Goal: Task Accomplishment & Management: Manage account settings

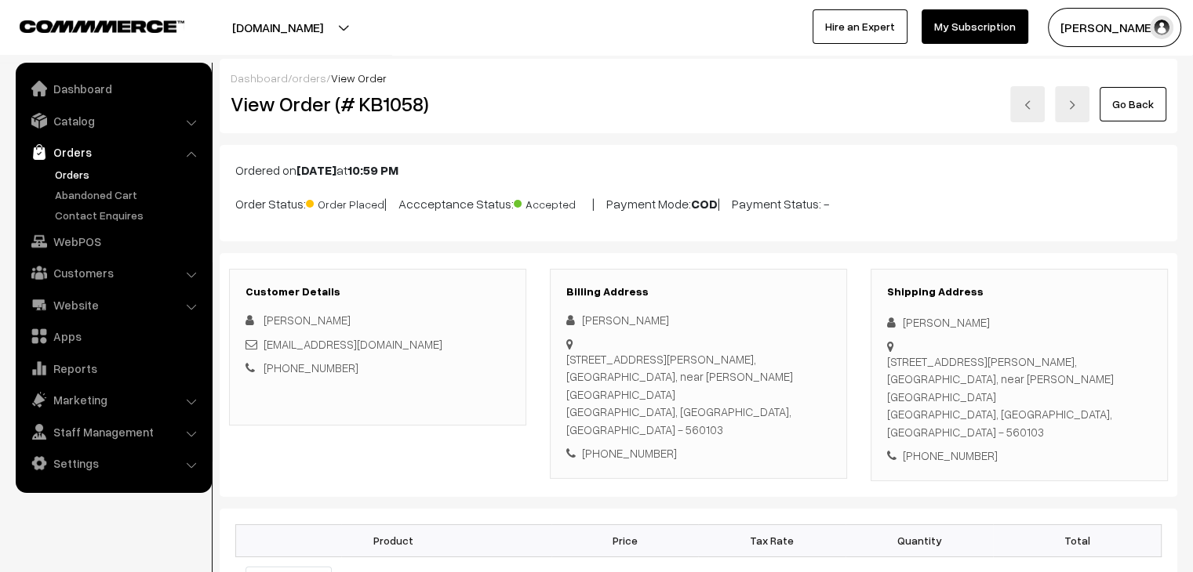
click at [69, 169] on link "Orders" at bounding box center [128, 174] width 155 height 16
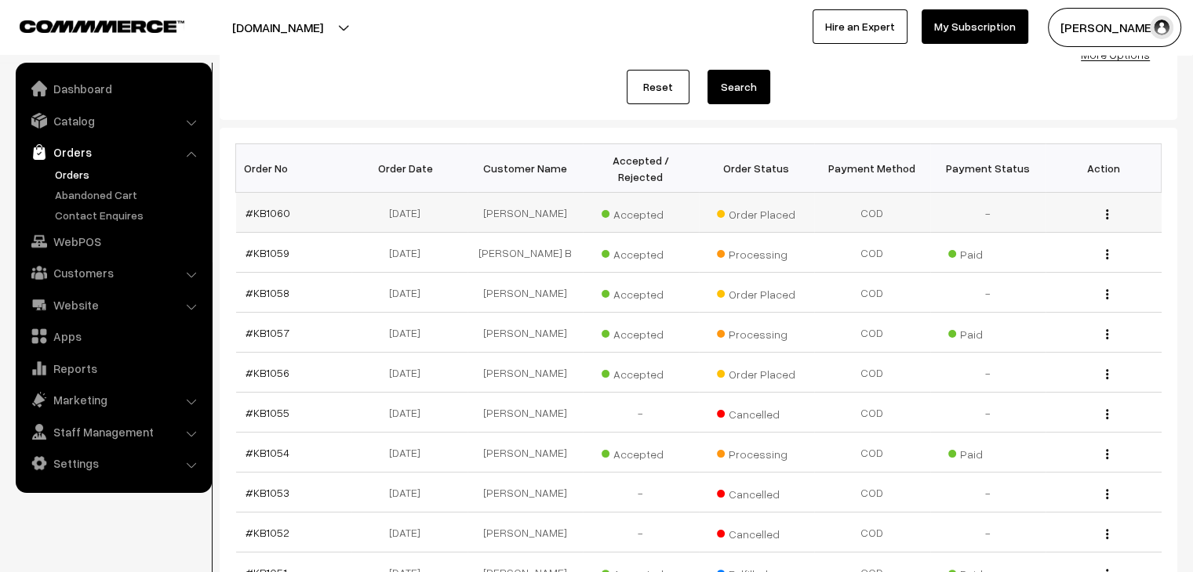
scroll to position [181, 0]
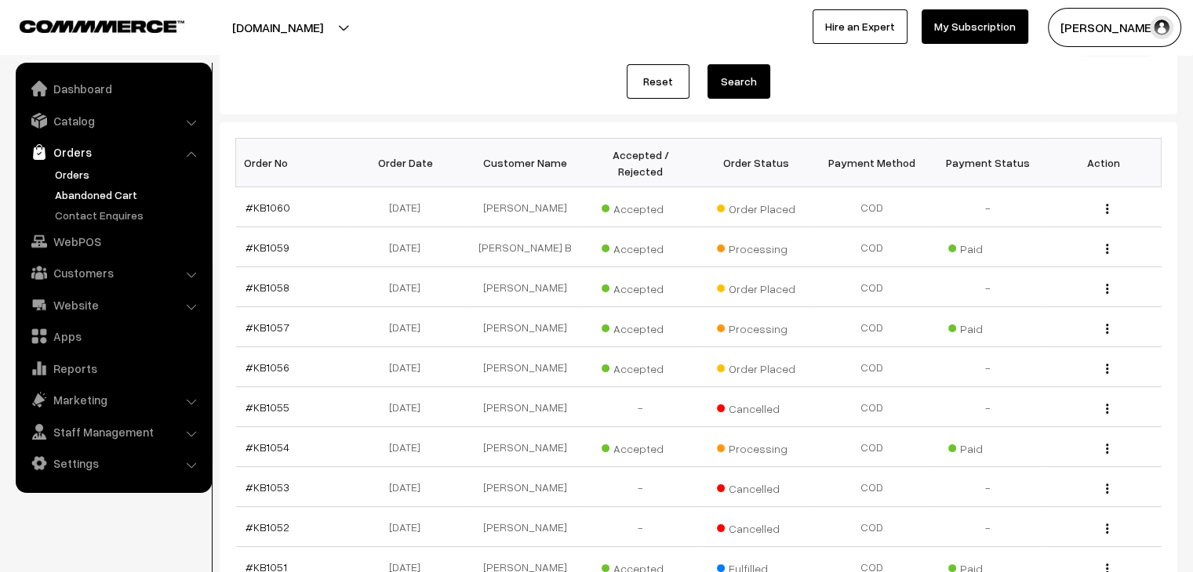
click at [127, 198] on link "Abandoned Cart" at bounding box center [128, 195] width 155 height 16
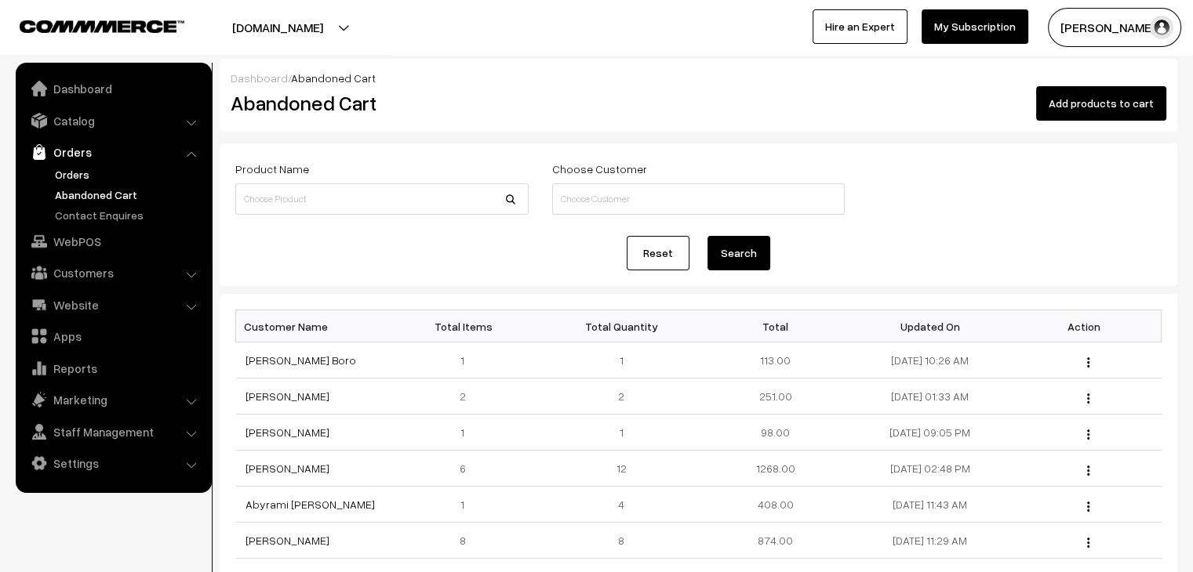
click at [65, 172] on link "Orders" at bounding box center [128, 174] width 155 height 16
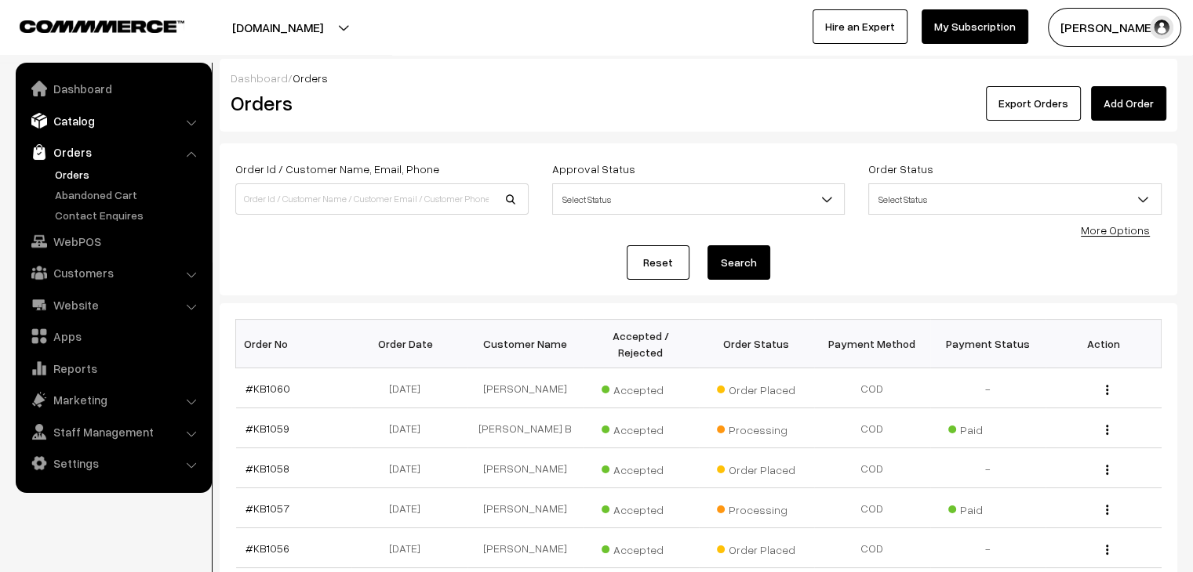
click at [72, 118] on link "Catalog" at bounding box center [113, 121] width 187 height 28
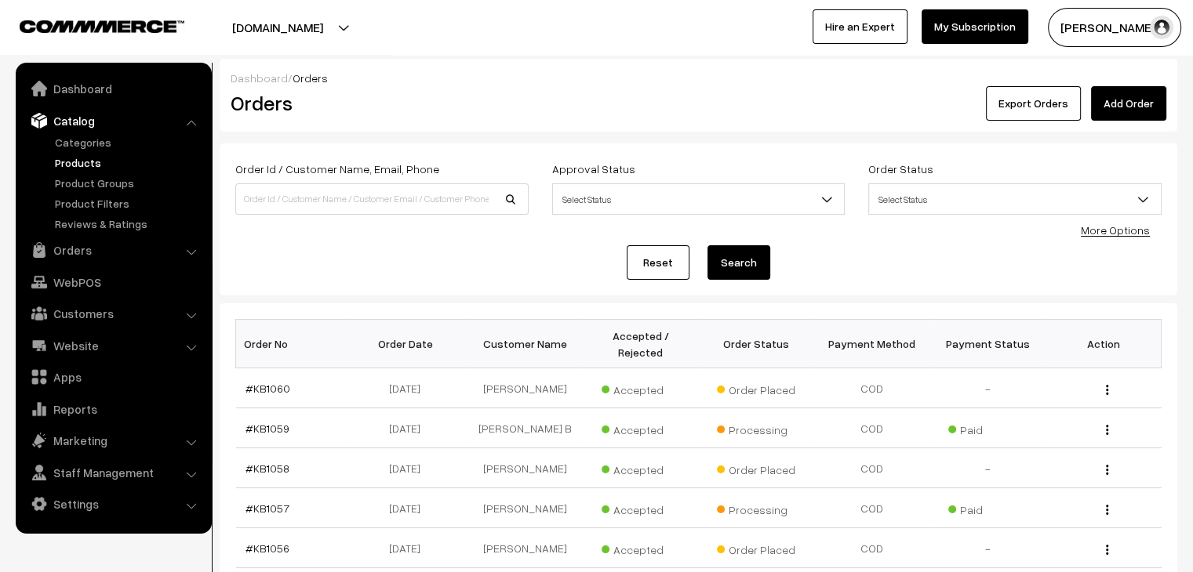
click at [97, 169] on link "Products" at bounding box center [128, 162] width 155 height 16
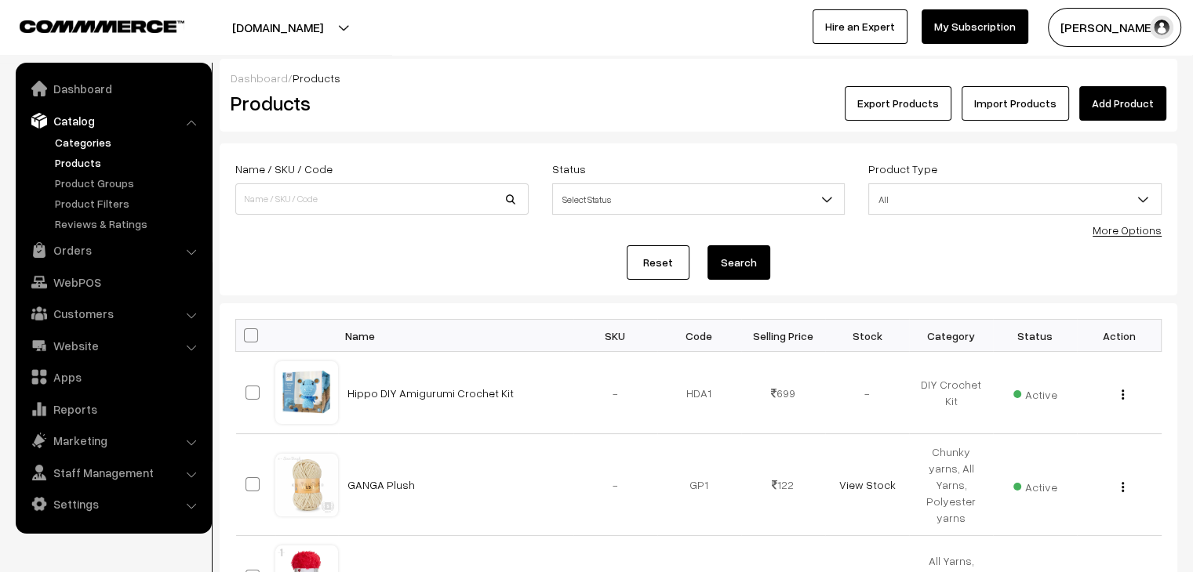
click at [91, 148] on link "Categories" at bounding box center [128, 142] width 155 height 16
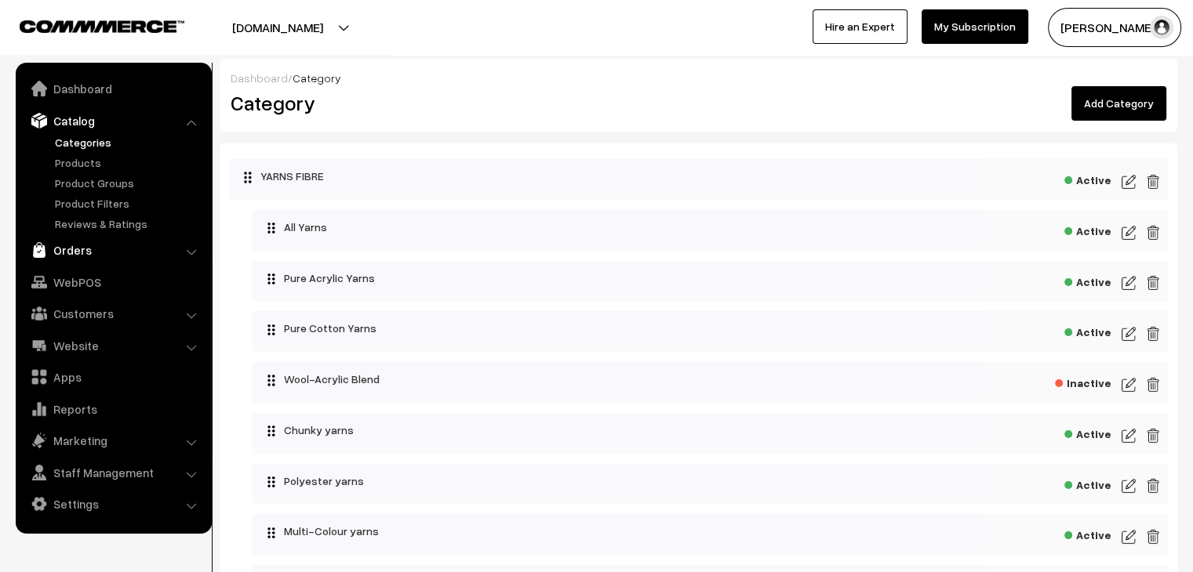
click at [76, 245] on link "Orders" at bounding box center [113, 250] width 187 height 28
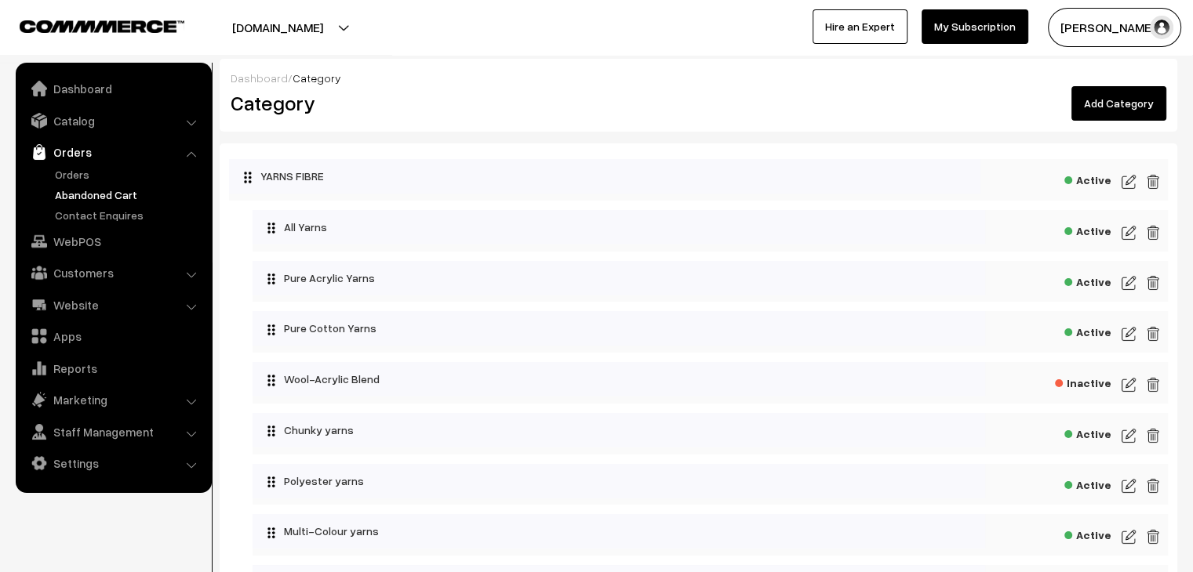
click at [77, 193] on link "Abandoned Cart" at bounding box center [128, 195] width 155 height 16
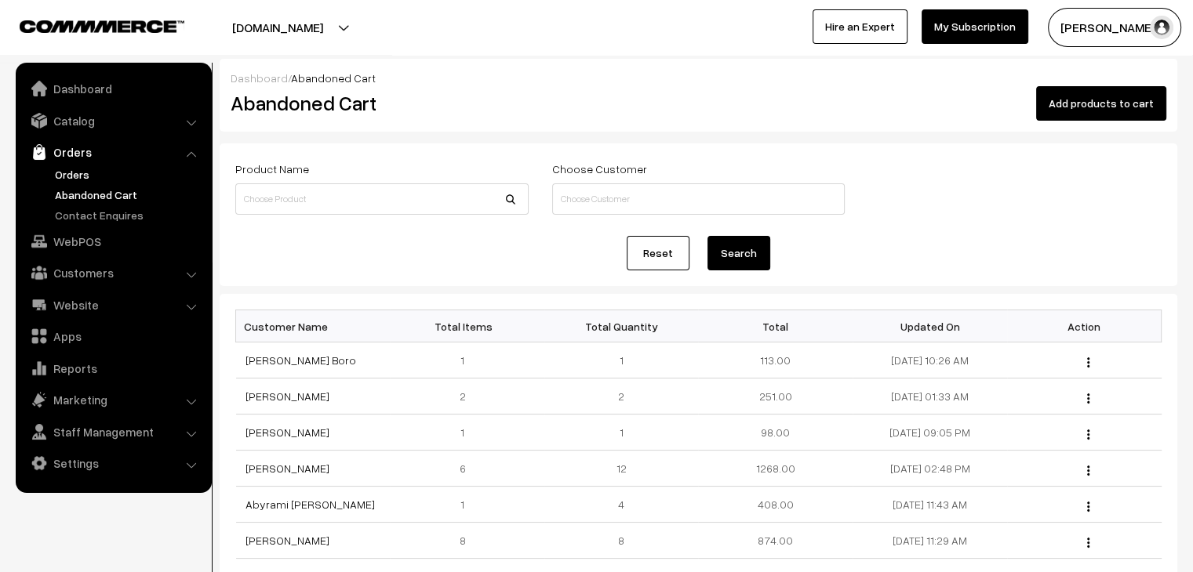
click at [78, 176] on link "Orders" at bounding box center [128, 174] width 155 height 16
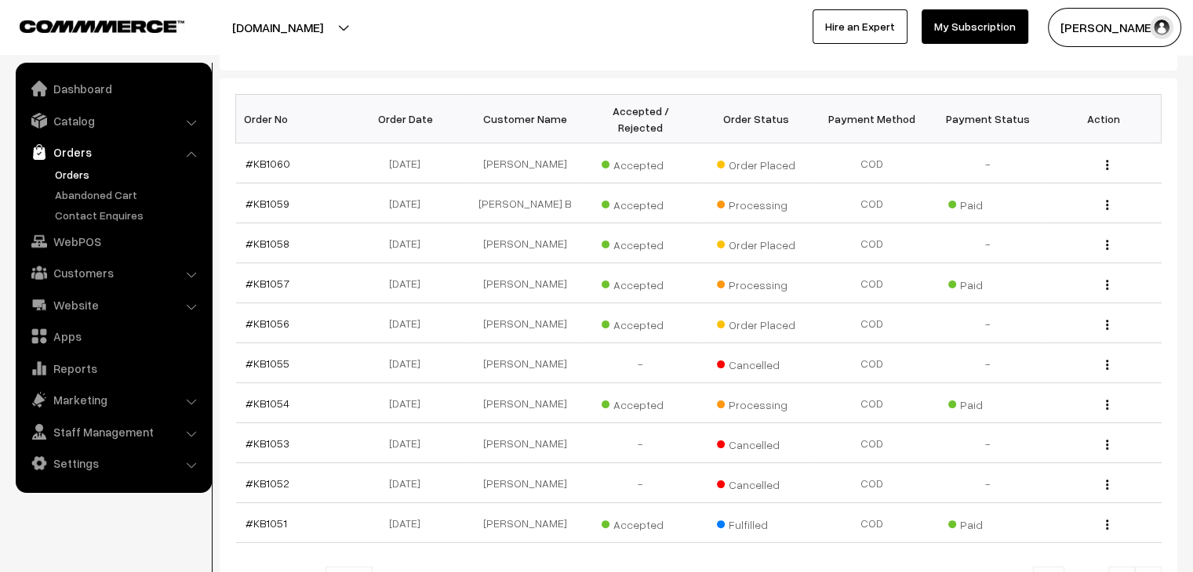
scroll to position [226, 0]
click at [85, 197] on link "Abandoned Cart" at bounding box center [128, 195] width 155 height 16
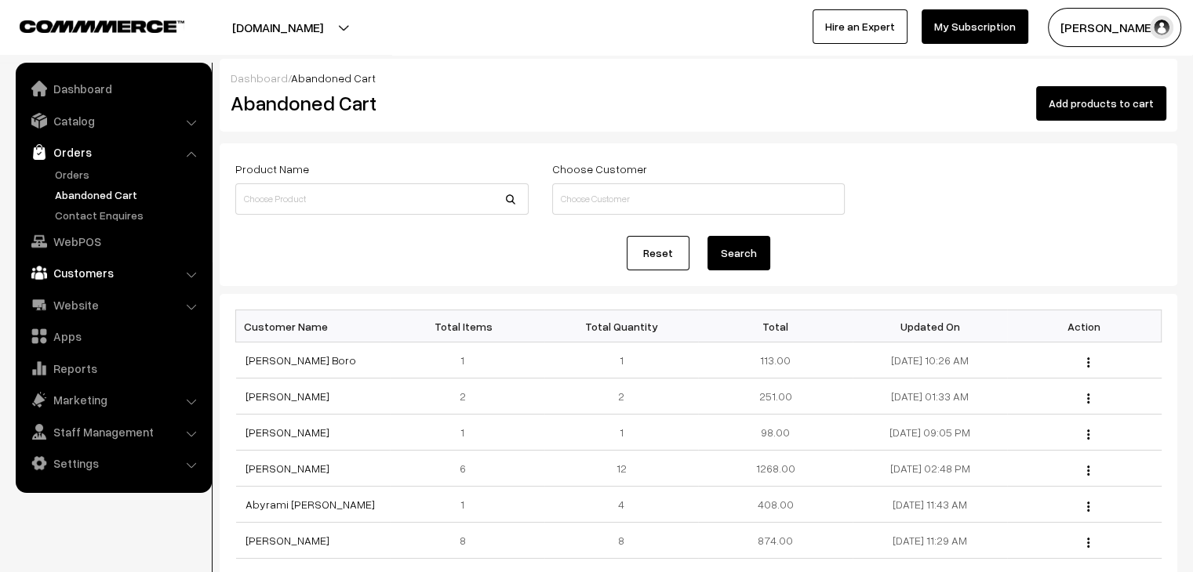
click at [107, 263] on link "Customers" at bounding box center [113, 273] width 187 height 28
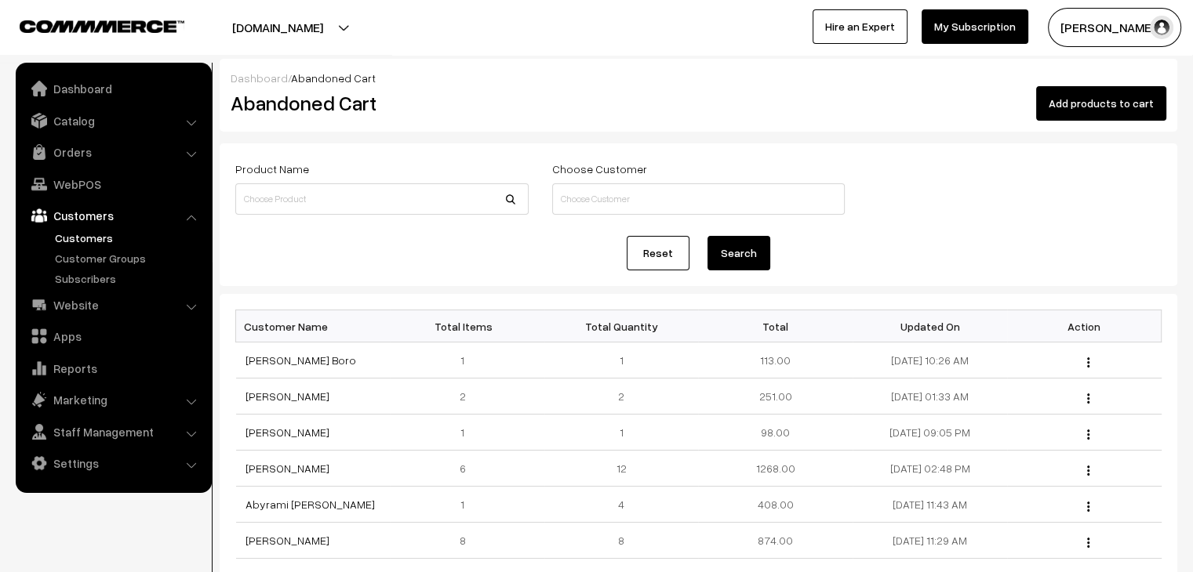
click at [72, 233] on link "Customers" at bounding box center [128, 238] width 155 height 16
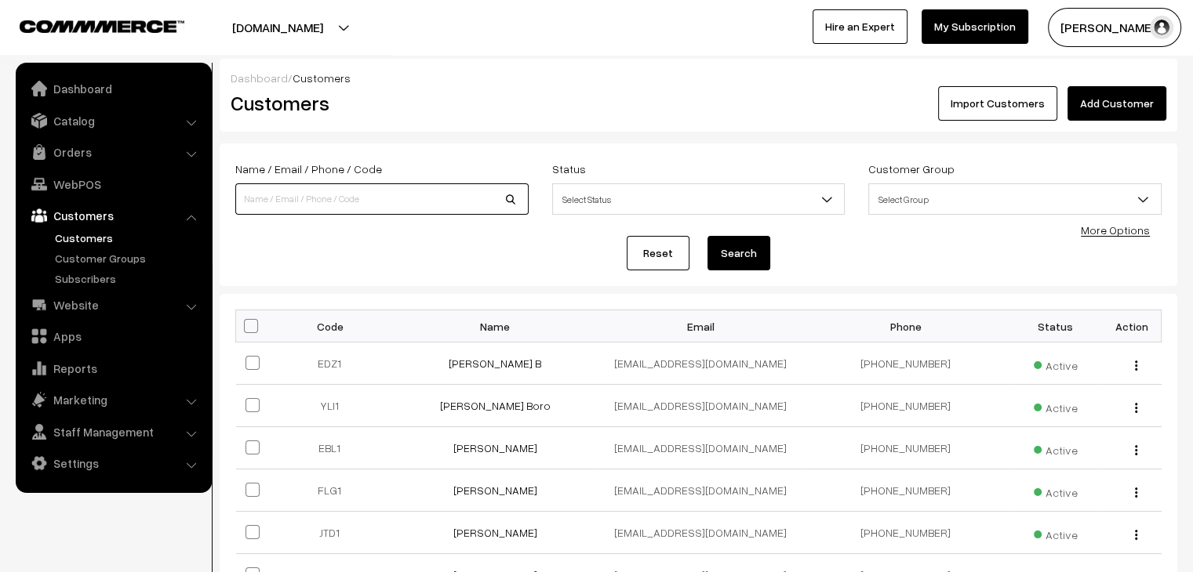
drag, startPoint x: 0, startPoint y: 0, endPoint x: 295, endPoint y: 198, distance: 355.3
click at [295, 198] on input at bounding box center [381, 198] width 293 height 31
type input "Durriya"
click at [707, 236] on button "Search" at bounding box center [738, 253] width 63 height 34
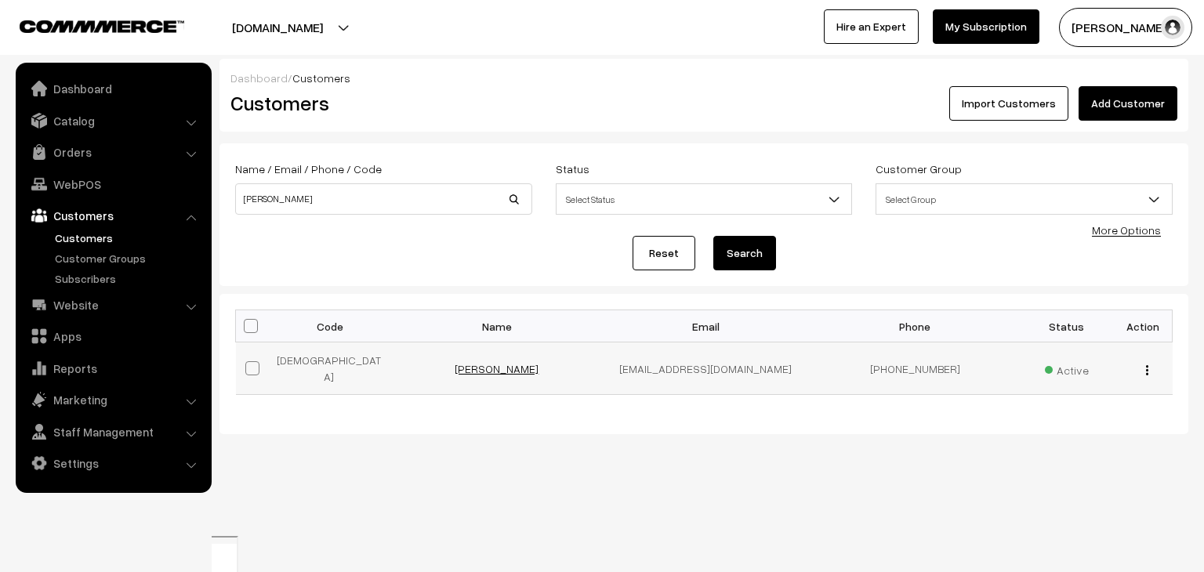
click at [506, 365] on link "[PERSON_NAME]" at bounding box center [497, 368] width 84 height 13
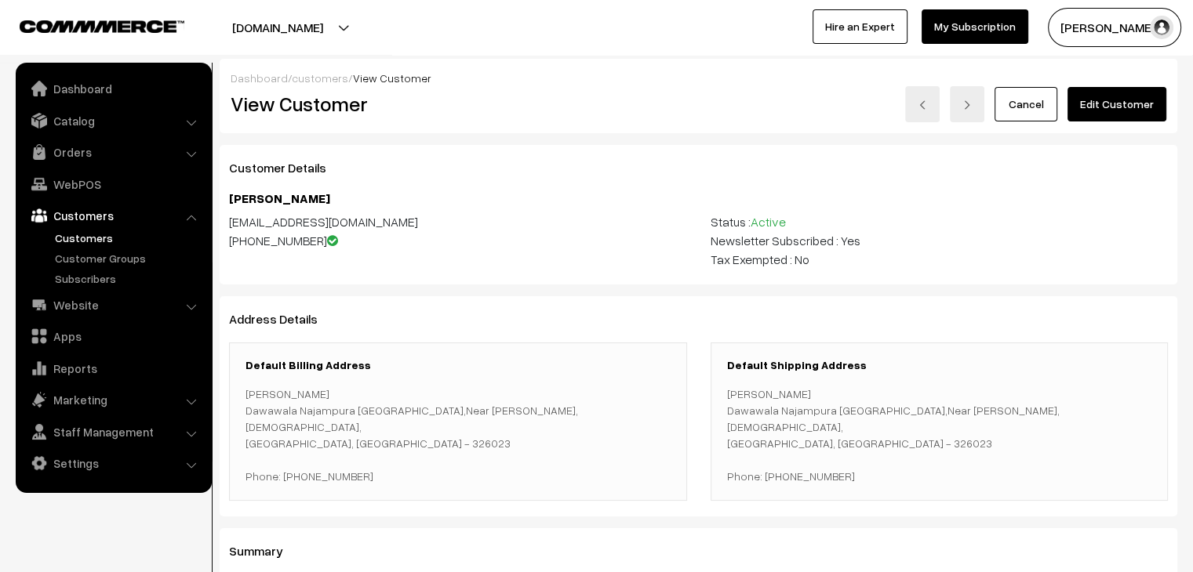
drag, startPoint x: 859, startPoint y: 412, endPoint x: 721, endPoint y: 393, distance: 139.3
click at [721, 393] on div "Default Shipping Address [PERSON_NAME][GEOGRAPHIC_DATA],Near [PERSON_NAME][GEOG…" at bounding box center [939, 422] width 458 height 158
copy p "[PERSON_NAME] Najampura Molalla,"
click at [873, 438] on p "Durriya Sajjad Dawawala Najampura Molalla,Near surya temple, Jhalawar, Rajastha…" at bounding box center [939, 435] width 425 height 99
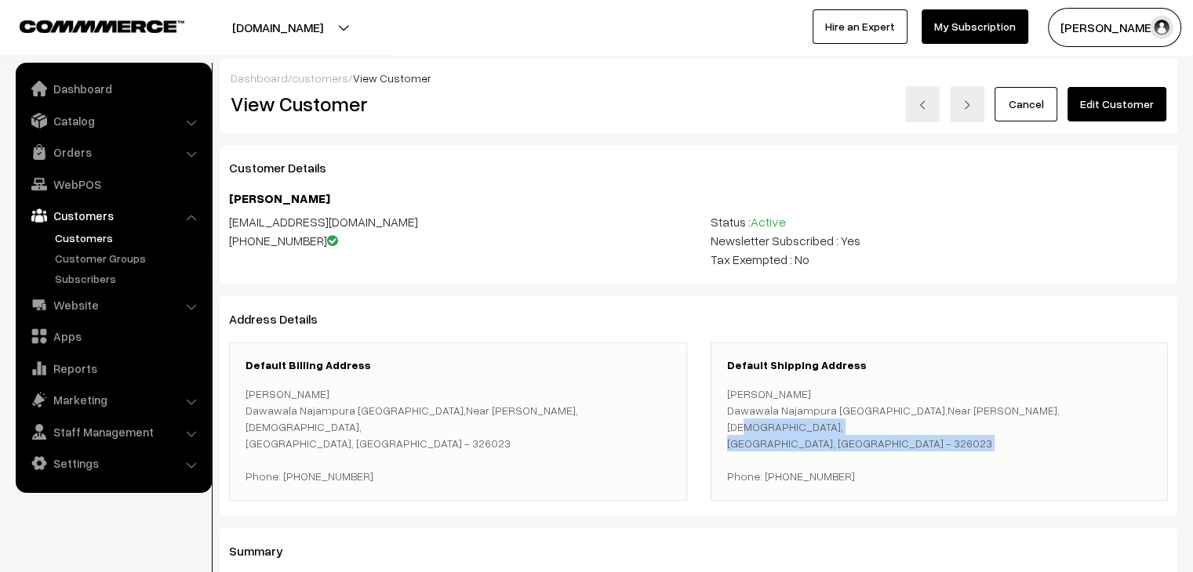
drag, startPoint x: 859, startPoint y: 409, endPoint x: 859, endPoint y: 435, distance: 25.9
click at [859, 435] on p "Durriya Sajjad Dawawala Najampura Molalla,Near surya temple, Jhalawar, Rajastha…" at bounding box center [939, 435] width 425 height 99
copy p "Near surya temple, Jhalawar, Rajasthan, India - 326023"
click at [75, 156] on link "Orders" at bounding box center [113, 152] width 187 height 28
click at [91, 194] on link "Abandoned Cart" at bounding box center [128, 195] width 155 height 16
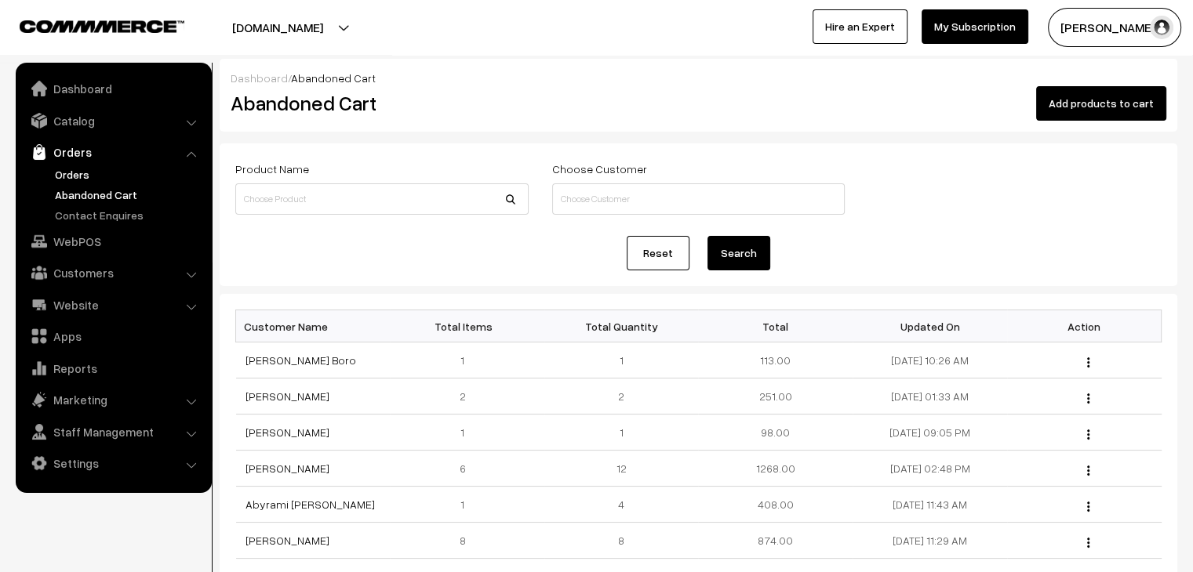
click at [87, 173] on link "Orders" at bounding box center [128, 174] width 155 height 16
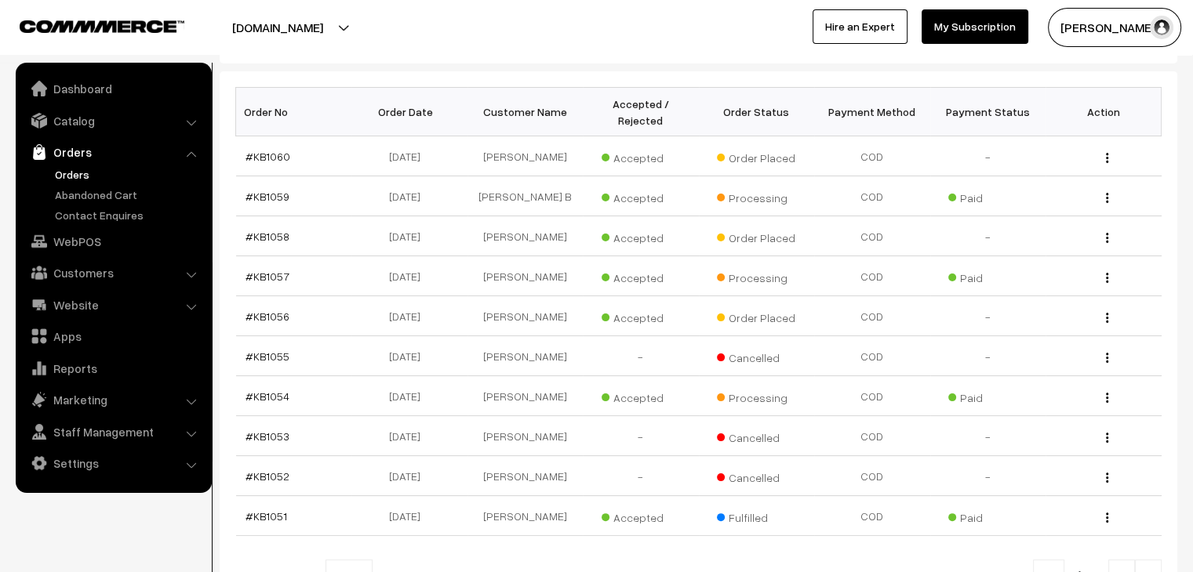
scroll to position [235, 0]
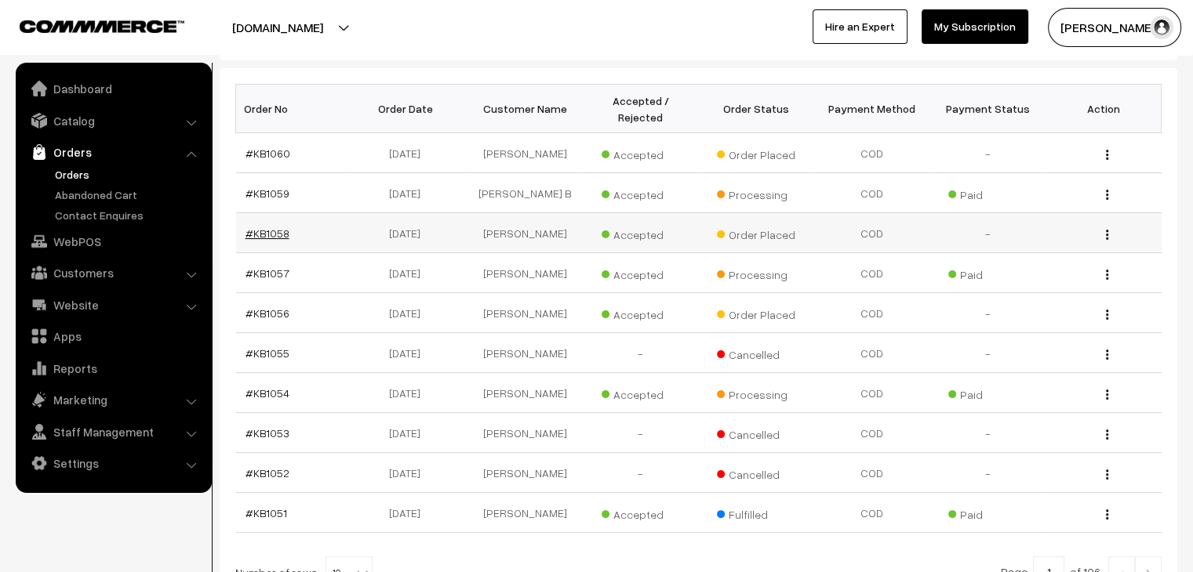
click at [271, 227] on link "#KB1058" at bounding box center [267, 233] width 44 height 13
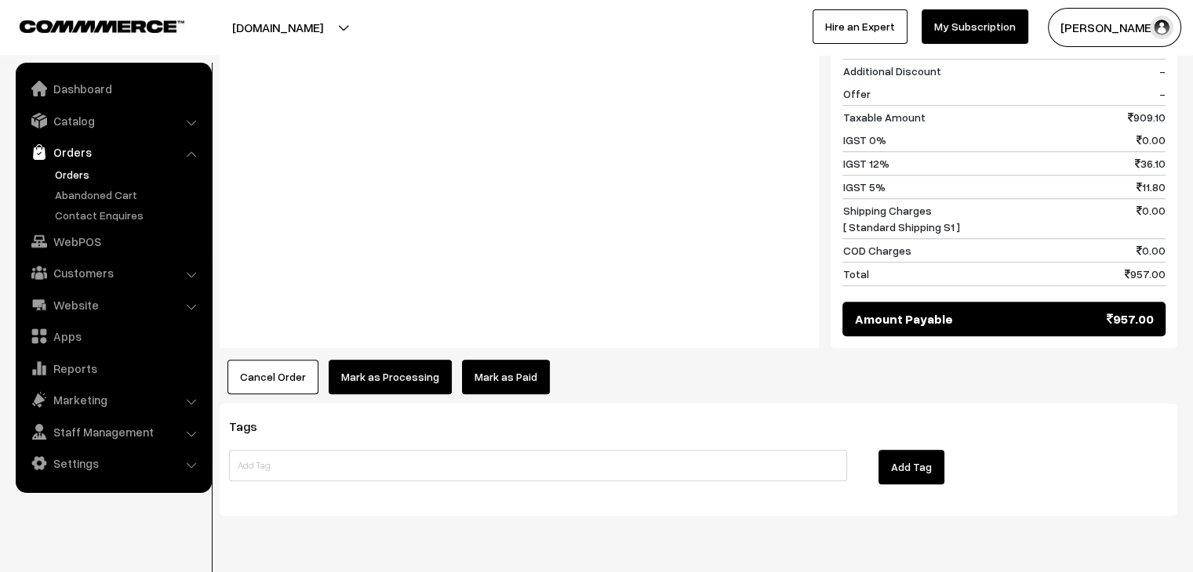
scroll to position [1172, 0]
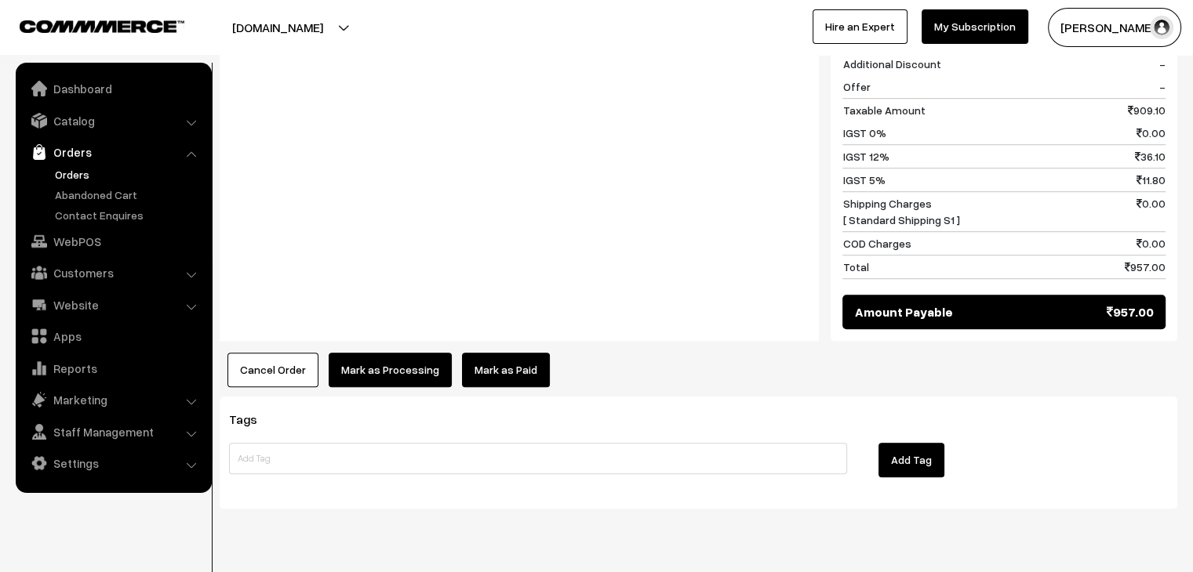
click at [278, 353] on button "Cancel Order" at bounding box center [272, 370] width 91 height 34
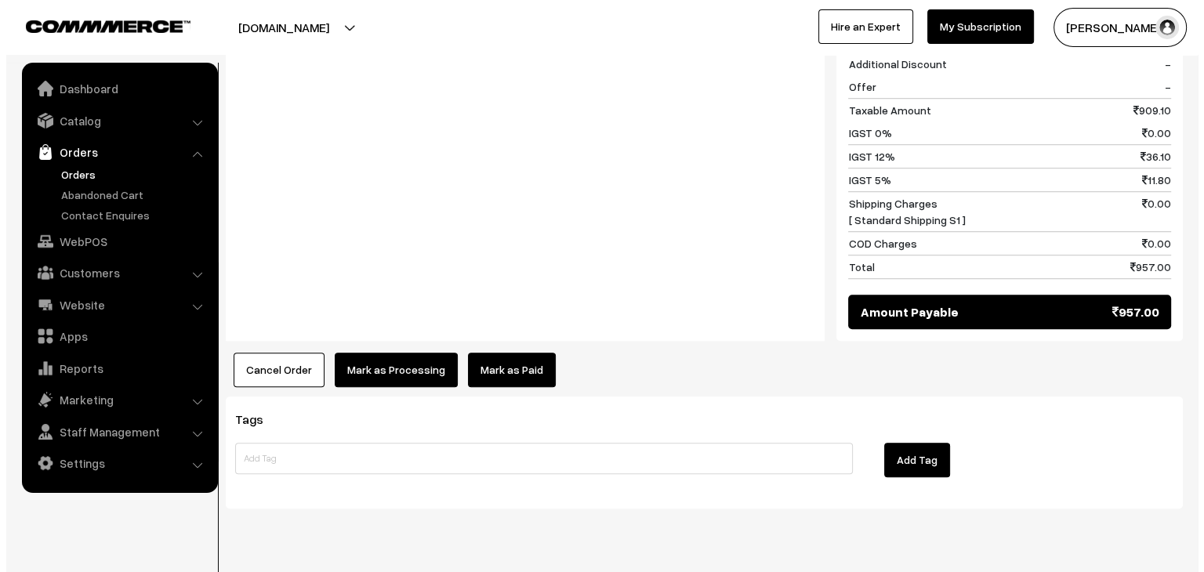
scroll to position [1179, 0]
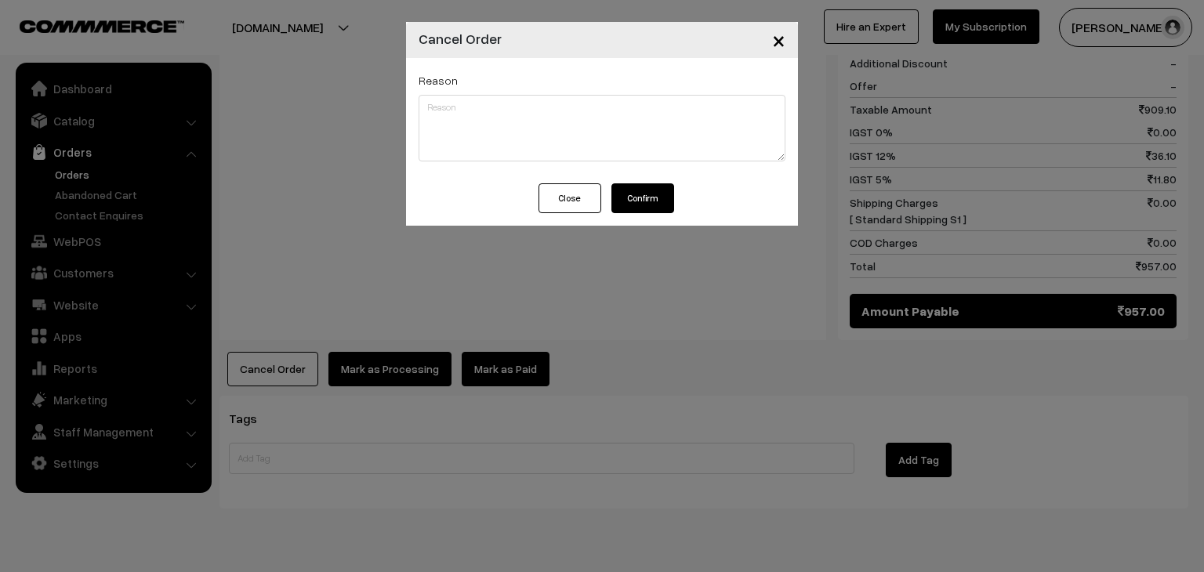
click at [659, 198] on button "Confirm" at bounding box center [643, 198] width 63 height 30
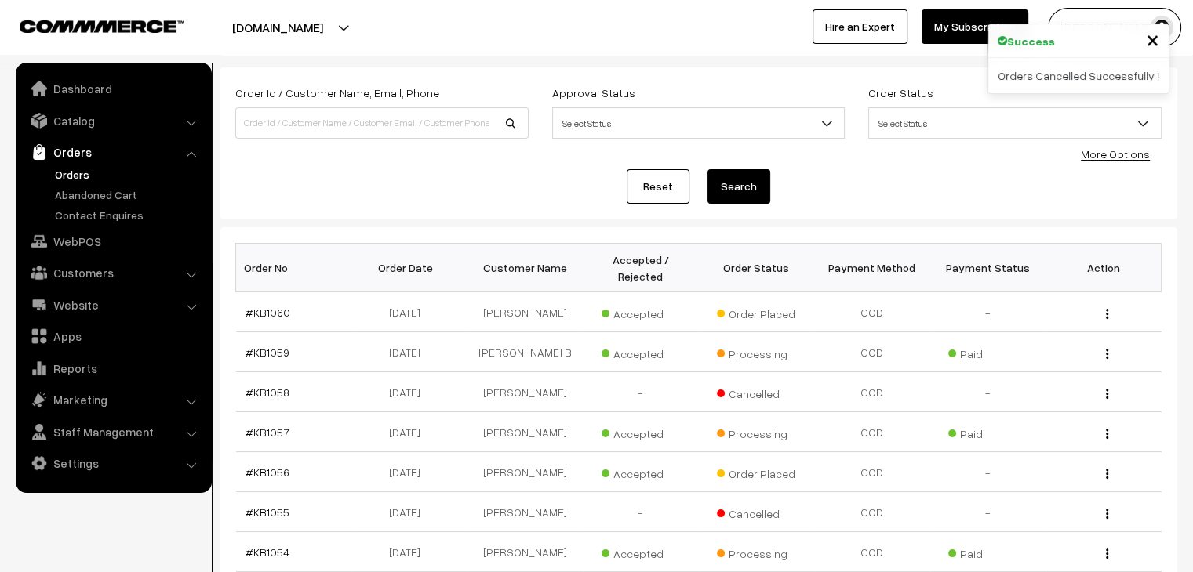
scroll to position [78, 0]
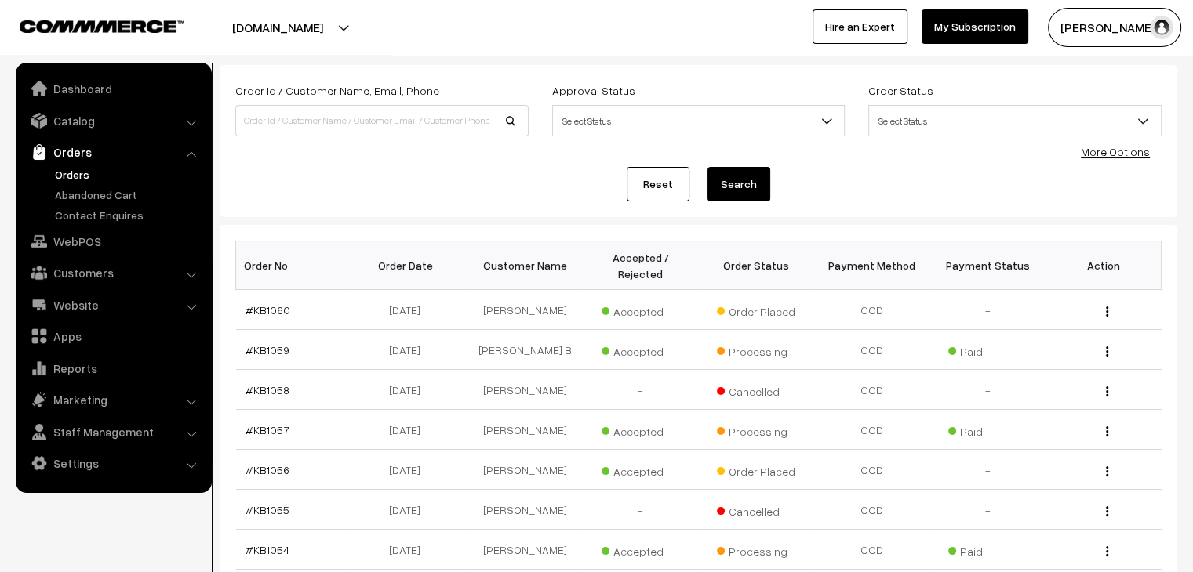
click at [76, 154] on link "Orders" at bounding box center [113, 152] width 187 height 28
click at [74, 176] on link "Orders" at bounding box center [128, 174] width 155 height 16
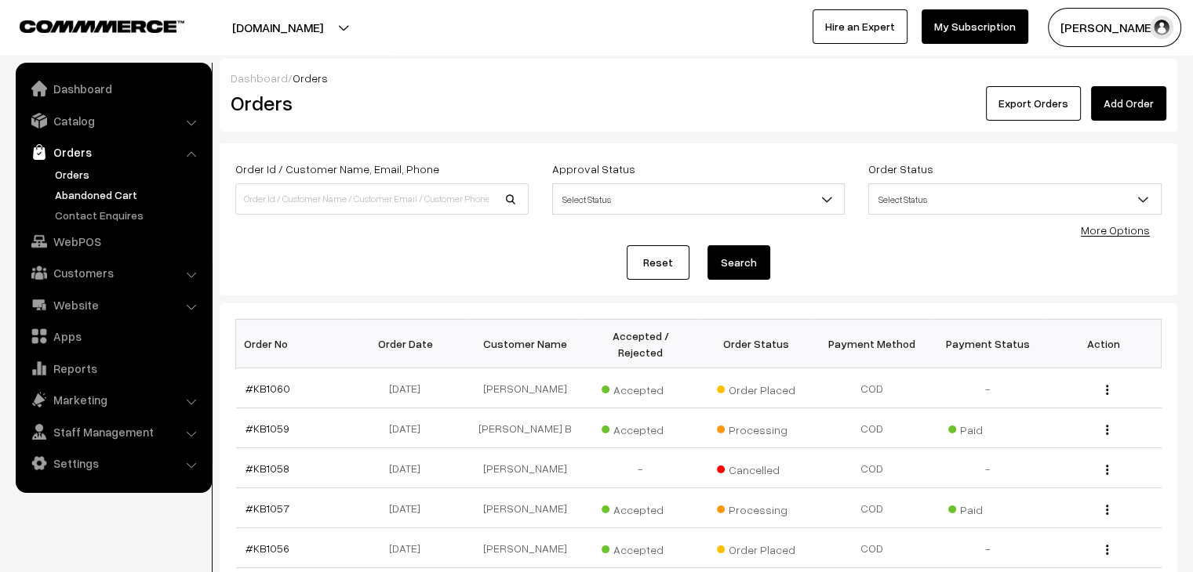
click at [114, 200] on link "Abandoned Cart" at bounding box center [128, 195] width 155 height 16
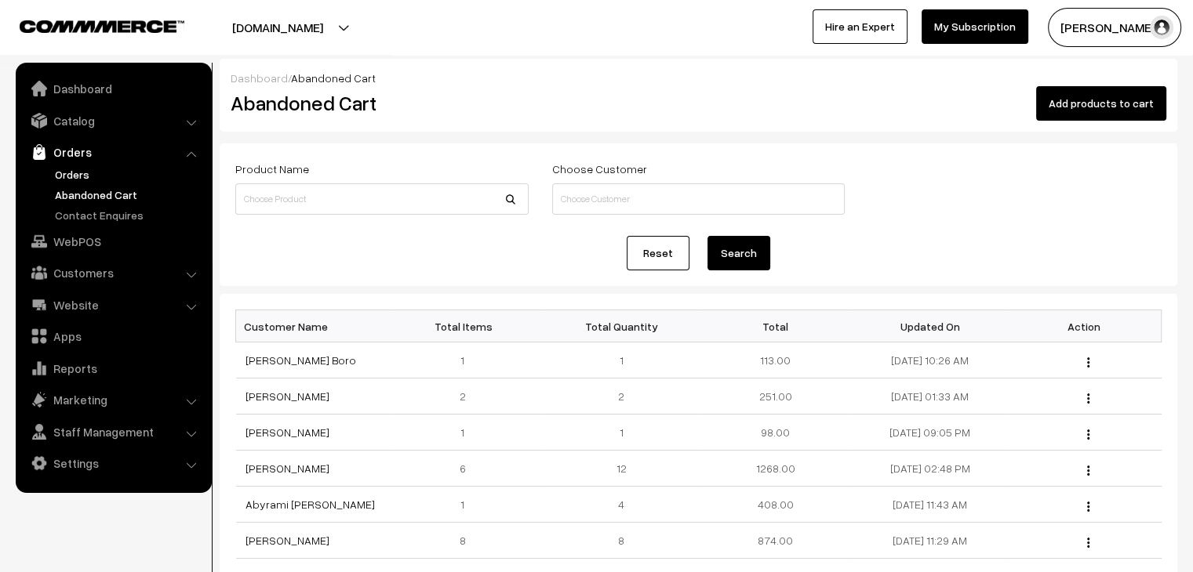
click at [81, 179] on link "Orders" at bounding box center [128, 174] width 155 height 16
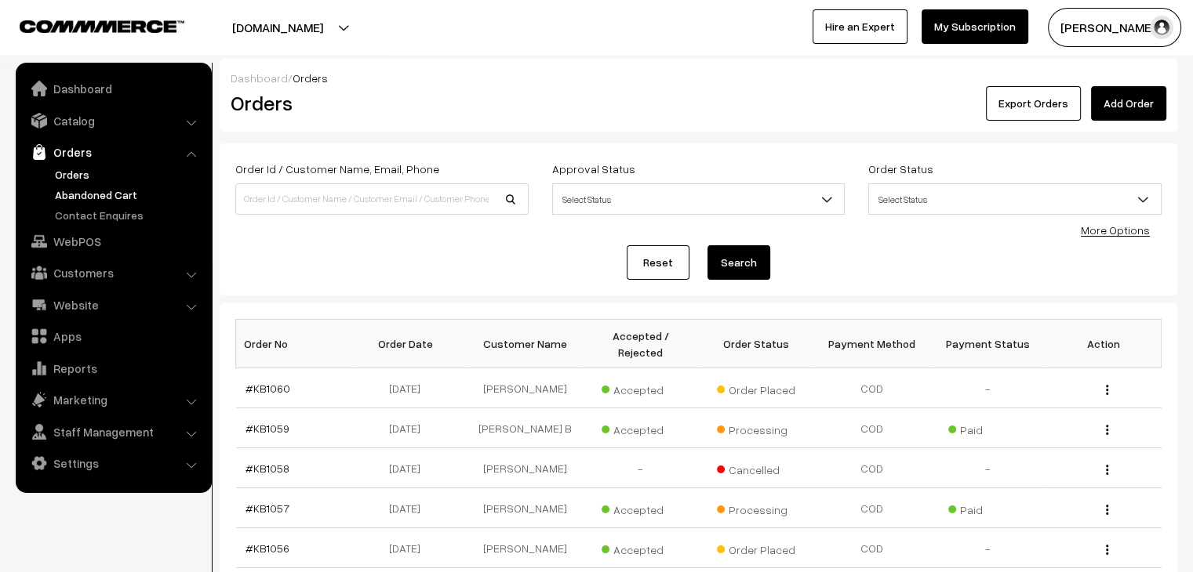
click at [101, 198] on link "Abandoned Cart" at bounding box center [128, 195] width 155 height 16
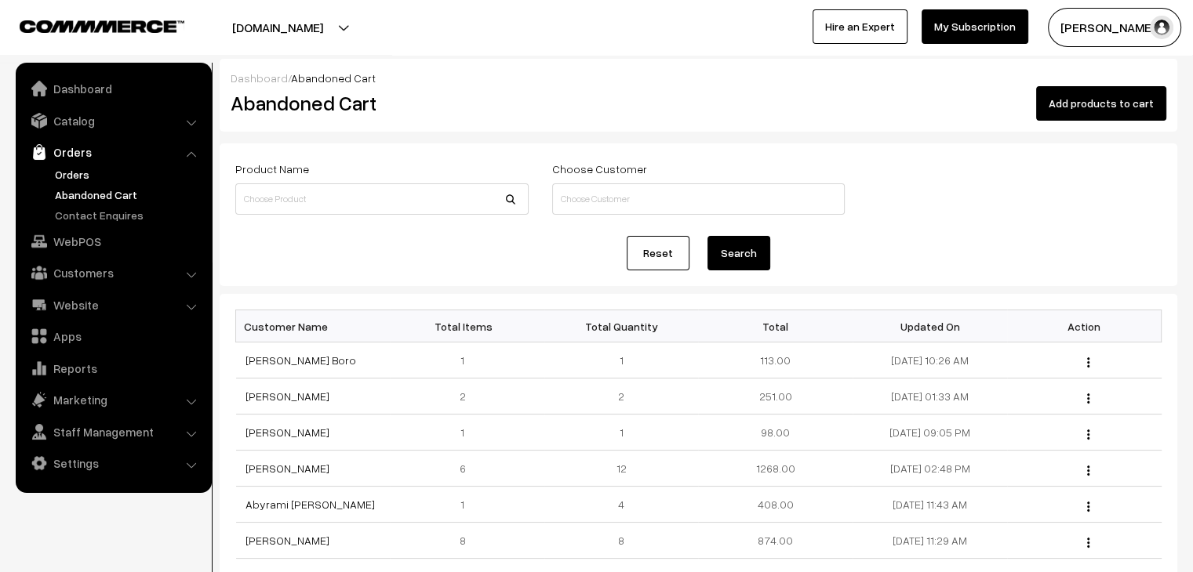
click at [69, 169] on link "Orders" at bounding box center [128, 174] width 155 height 16
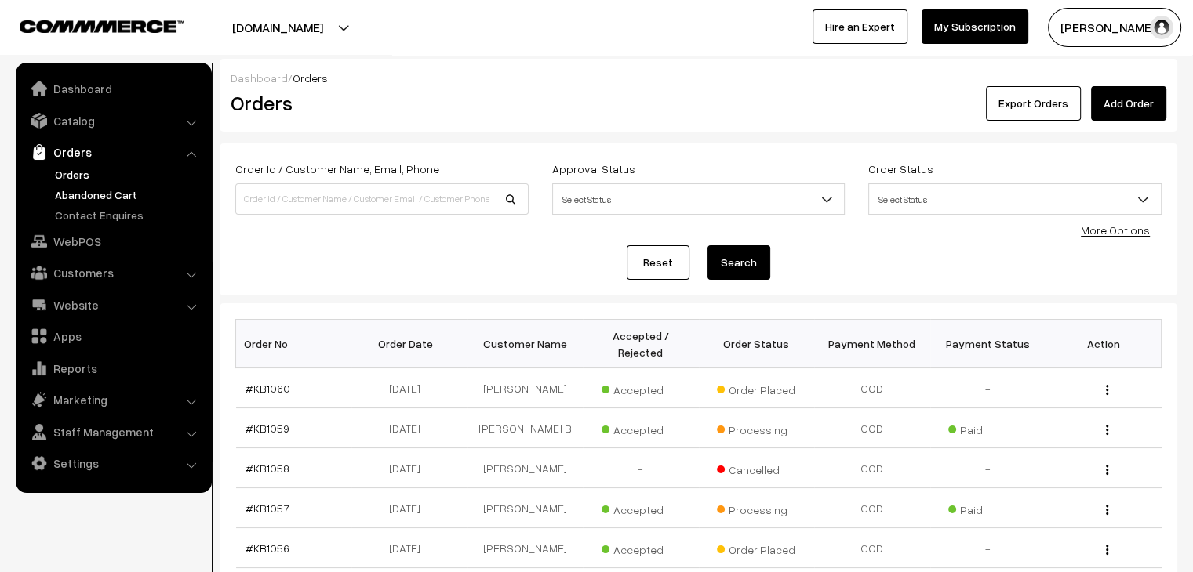
click at [82, 201] on link "Abandoned Cart" at bounding box center [128, 195] width 155 height 16
click at [117, 195] on link "Abandoned Cart" at bounding box center [128, 195] width 155 height 16
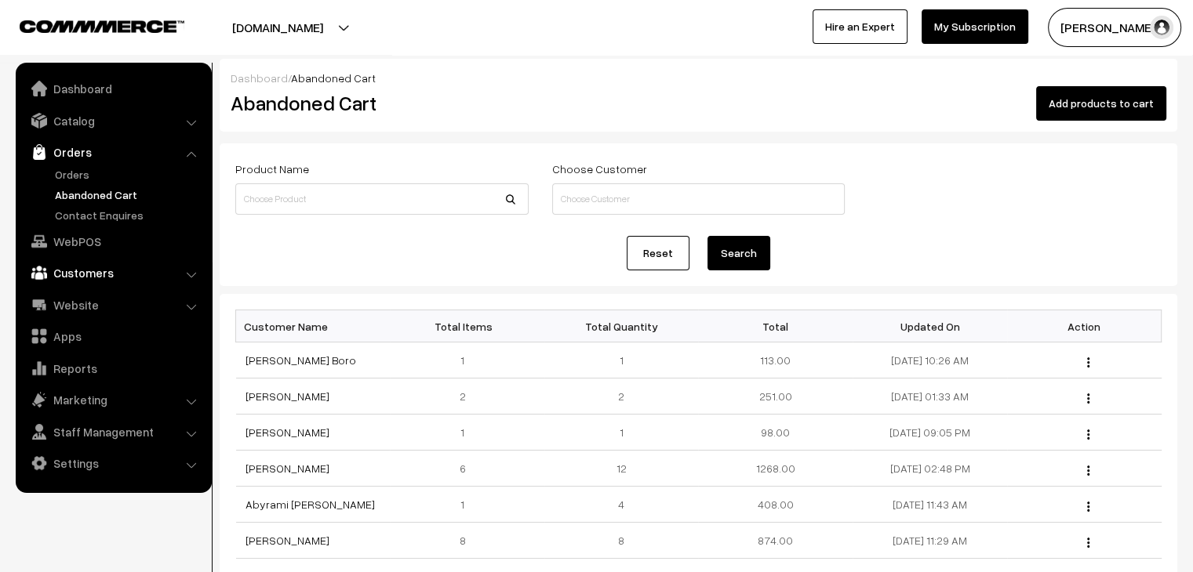
click at [103, 264] on link "Customers" at bounding box center [113, 273] width 187 height 28
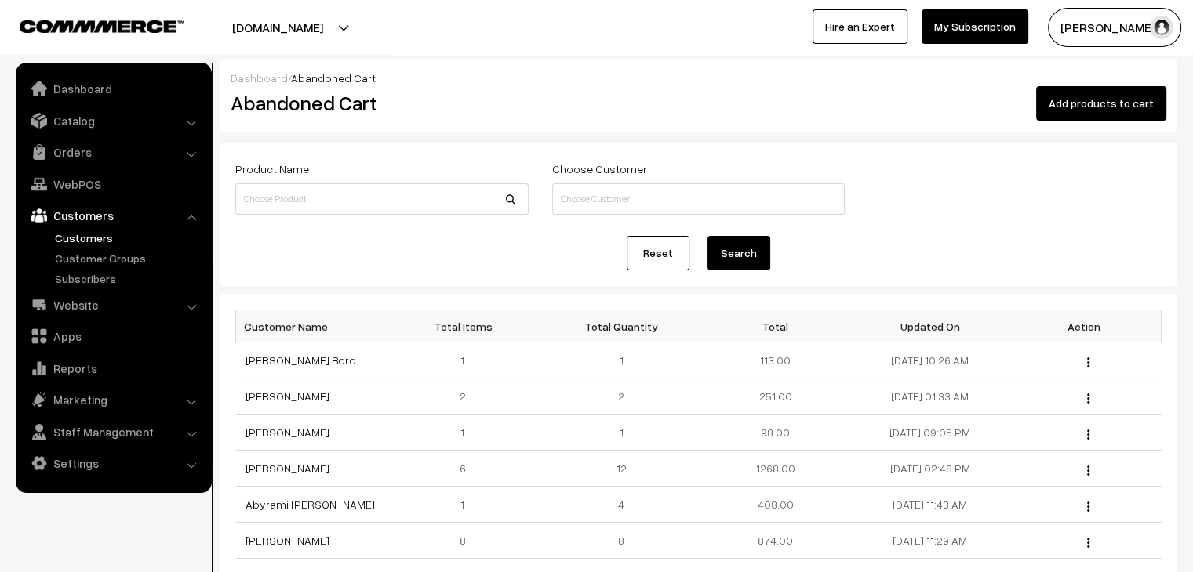
click at [81, 241] on link "Customers" at bounding box center [128, 238] width 155 height 16
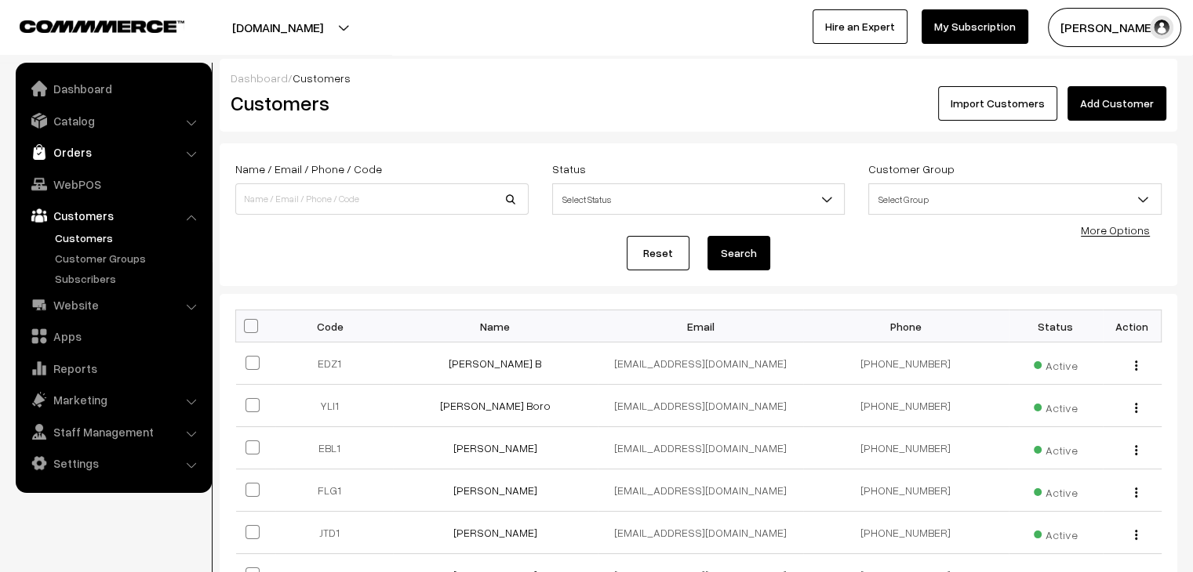
click at [82, 145] on link "Orders" at bounding box center [113, 152] width 187 height 28
click at [100, 196] on link "Abandoned Cart" at bounding box center [128, 195] width 155 height 16
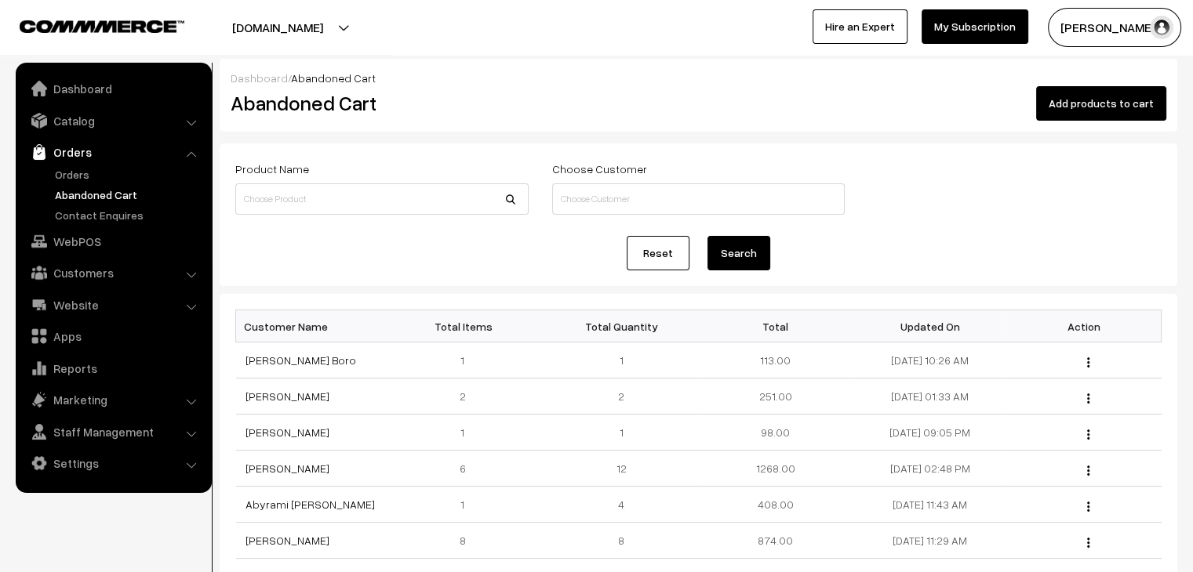
click at [67, 177] on link "Orders" at bounding box center [128, 174] width 155 height 16
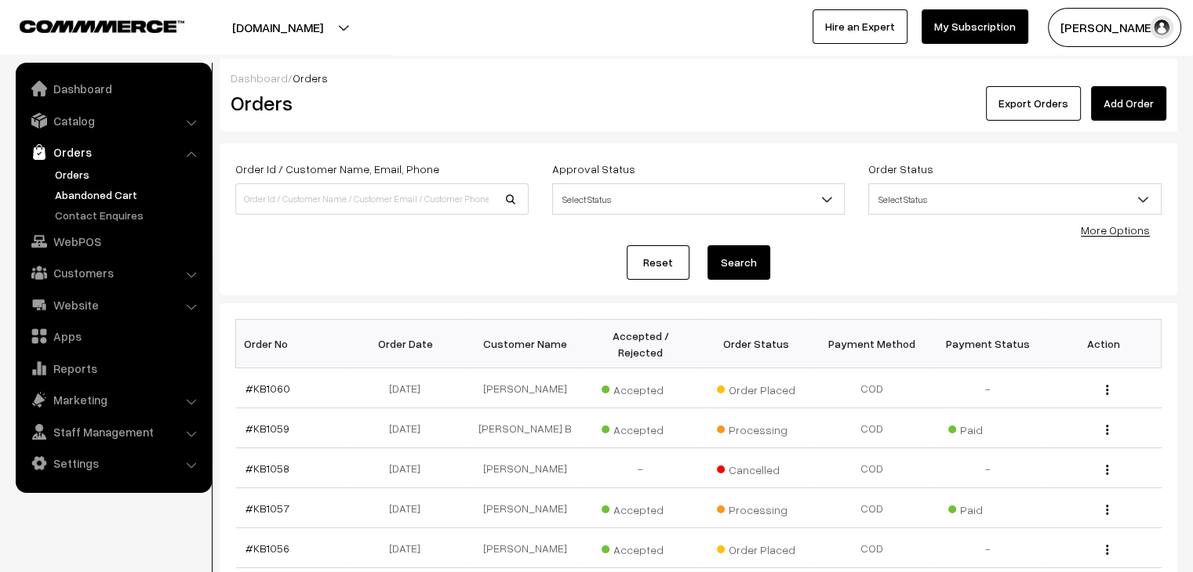
click at [128, 187] on link "Abandoned Cart" at bounding box center [128, 195] width 155 height 16
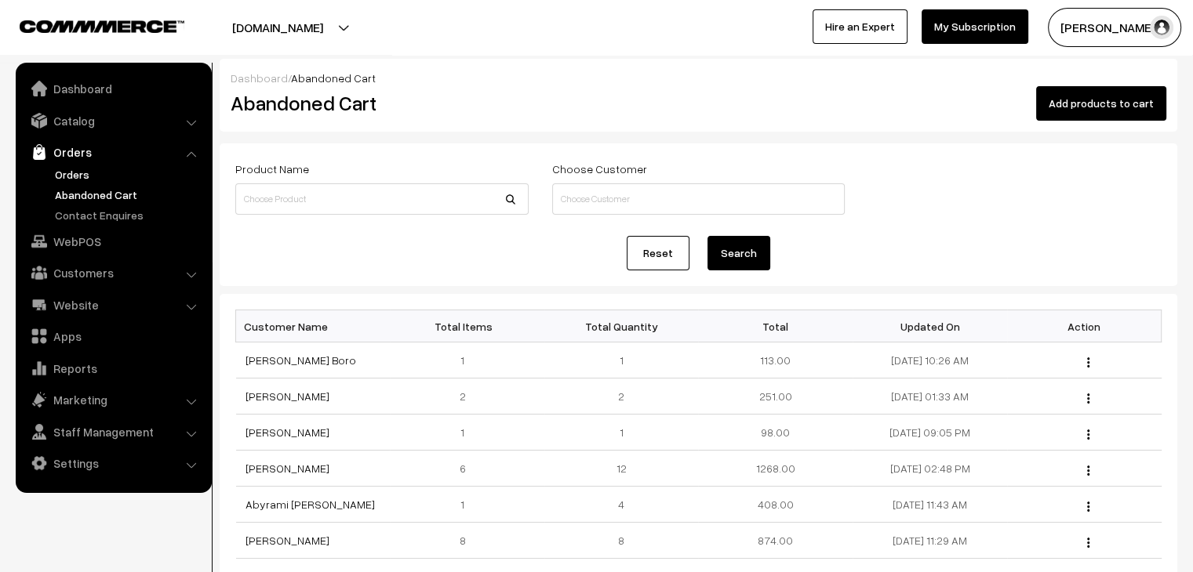
click at [71, 170] on link "Orders" at bounding box center [128, 174] width 155 height 16
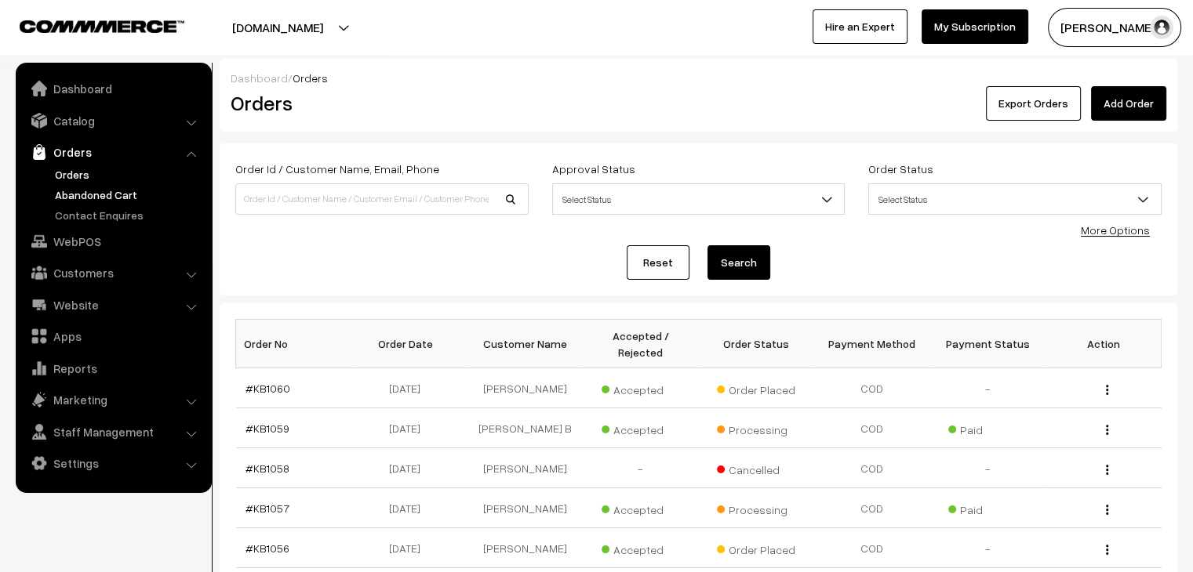
click at [107, 189] on link "Abandoned Cart" at bounding box center [128, 195] width 155 height 16
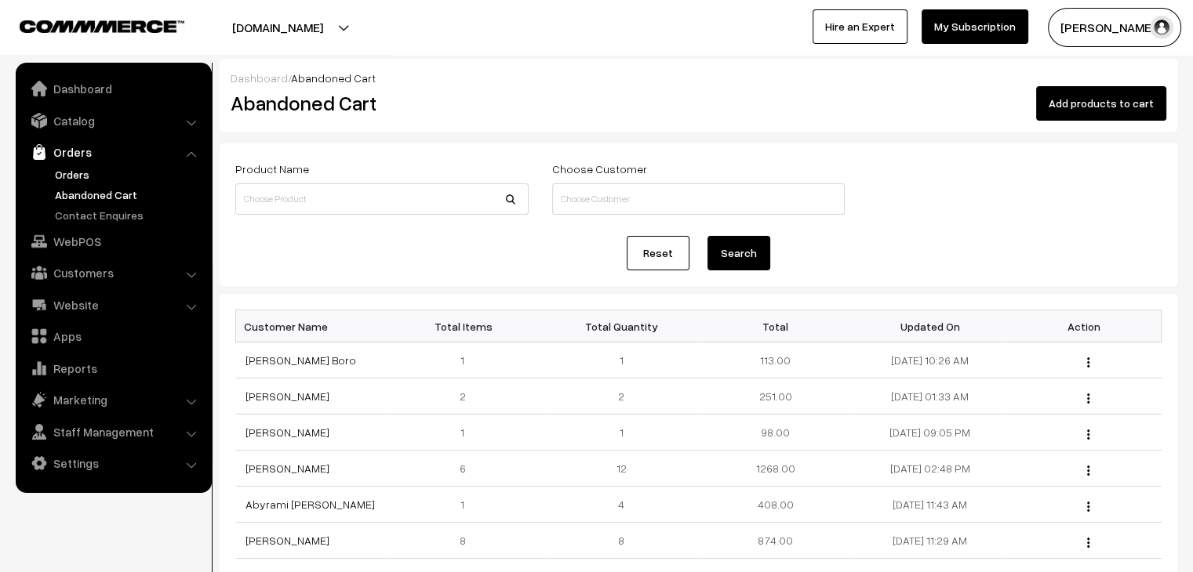
click at [72, 180] on link "Orders" at bounding box center [128, 174] width 155 height 16
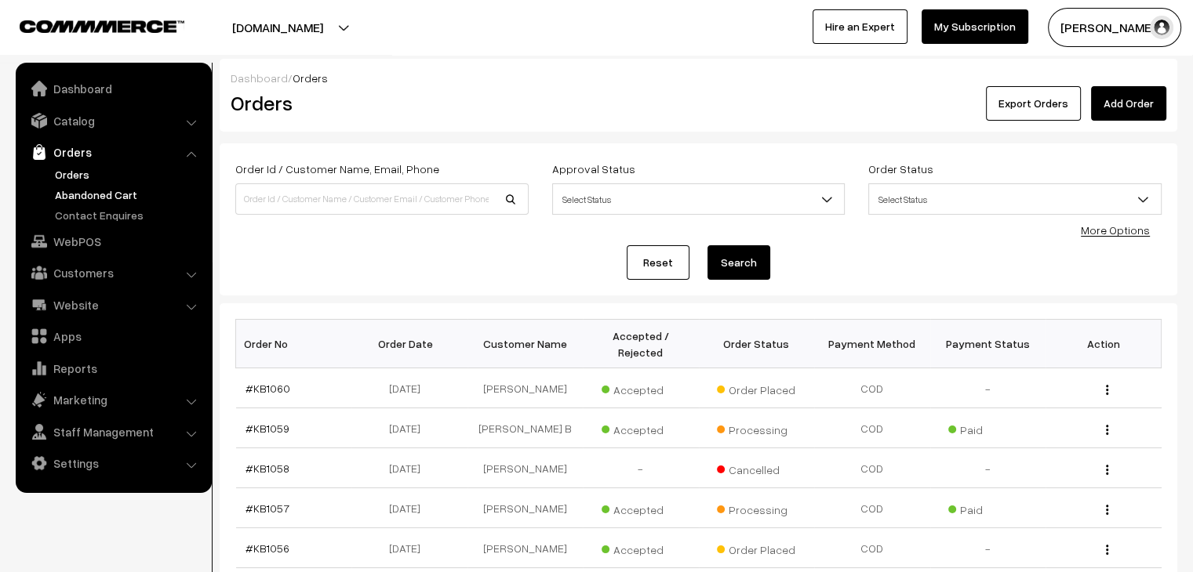
click at [107, 193] on link "Abandoned Cart" at bounding box center [128, 195] width 155 height 16
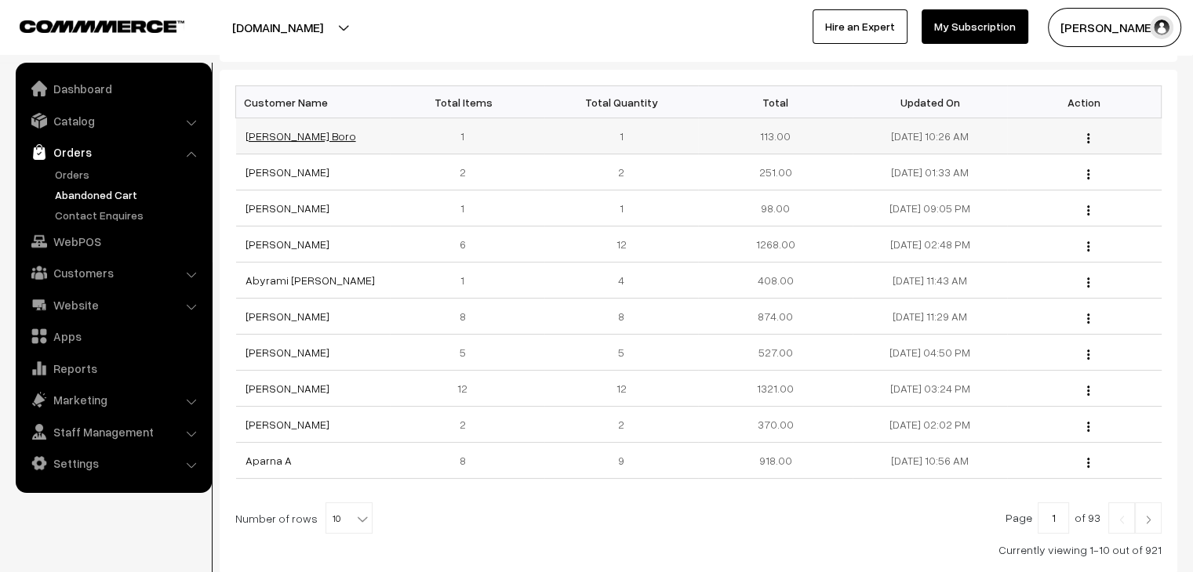
scroll to position [326, 0]
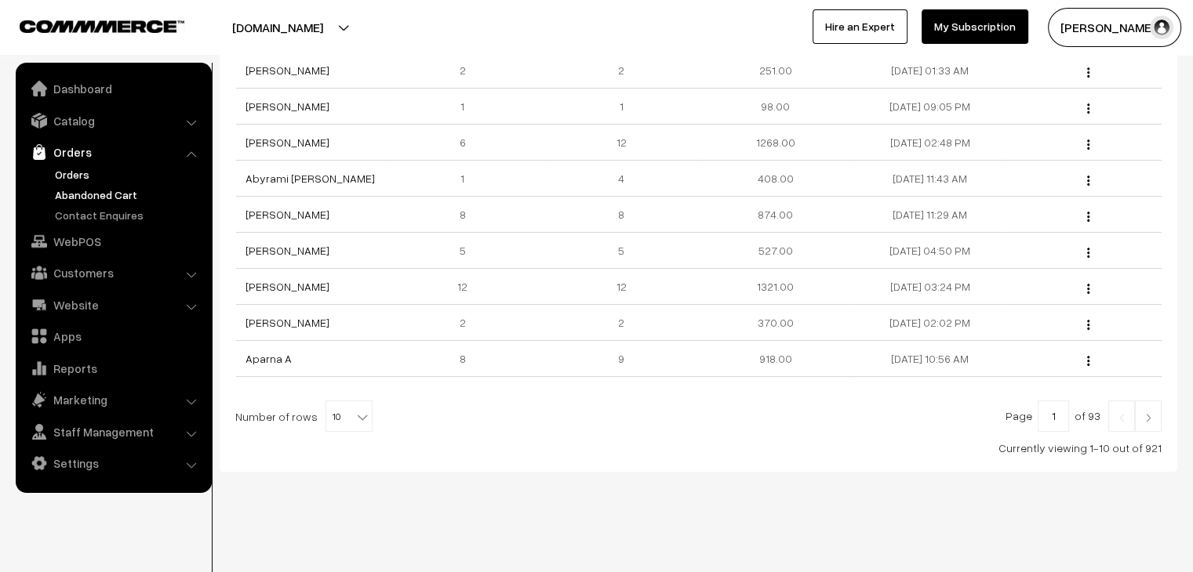
click at [77, 176] on link "Orders" at bounding box center [128, 174] width 155 height 16
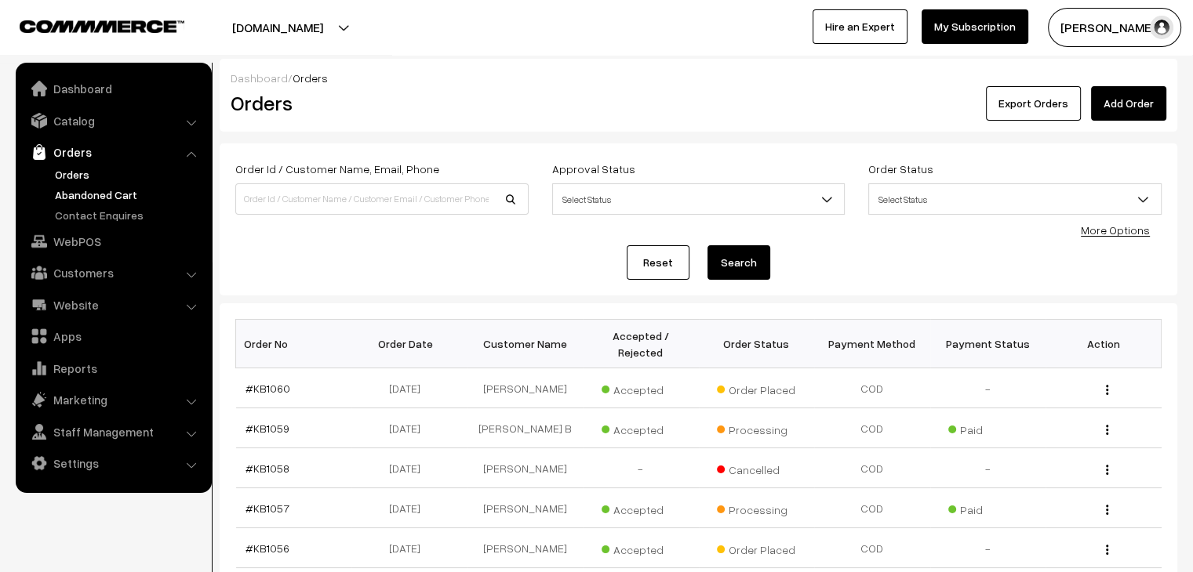
click at [82, 198] on link "Abandoned Cart" at bounding box center [128, 195] width 155 height 16
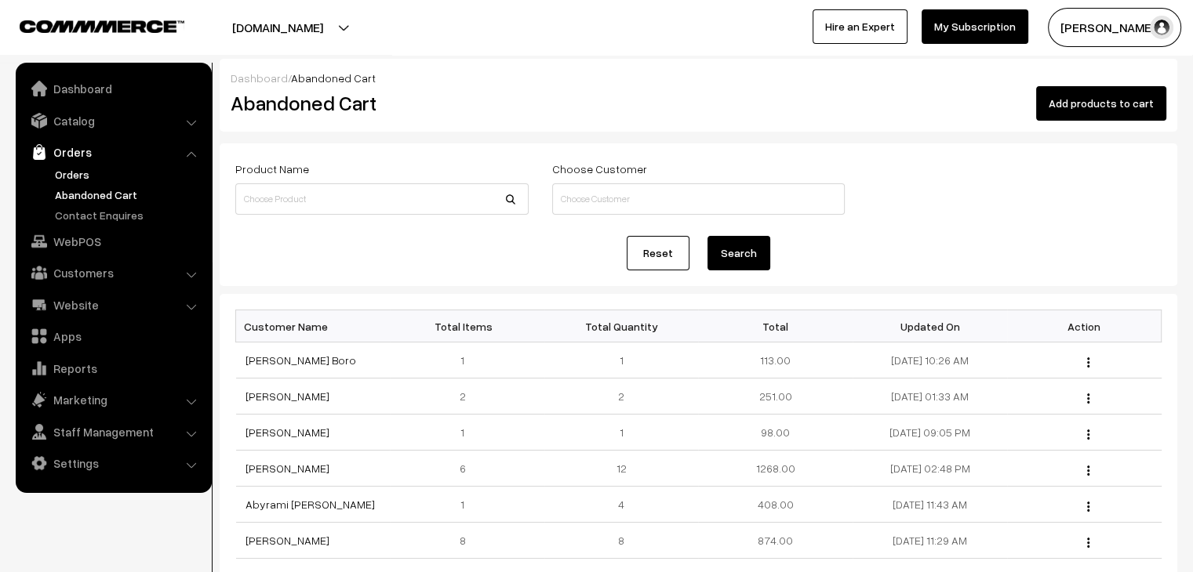
click at [63, 167] on link "Orders" at bounding box center [128, 174] width 155 height 16
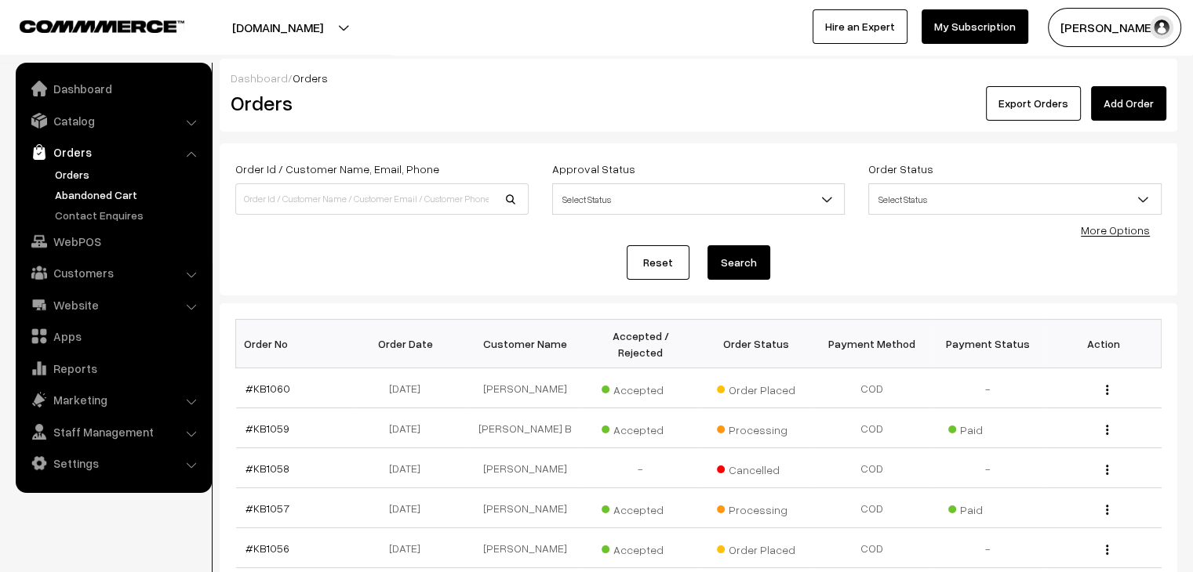
click at [111, 195] on link "Abandoned Cart" at bounding box center [128, 195] width 155 height 16
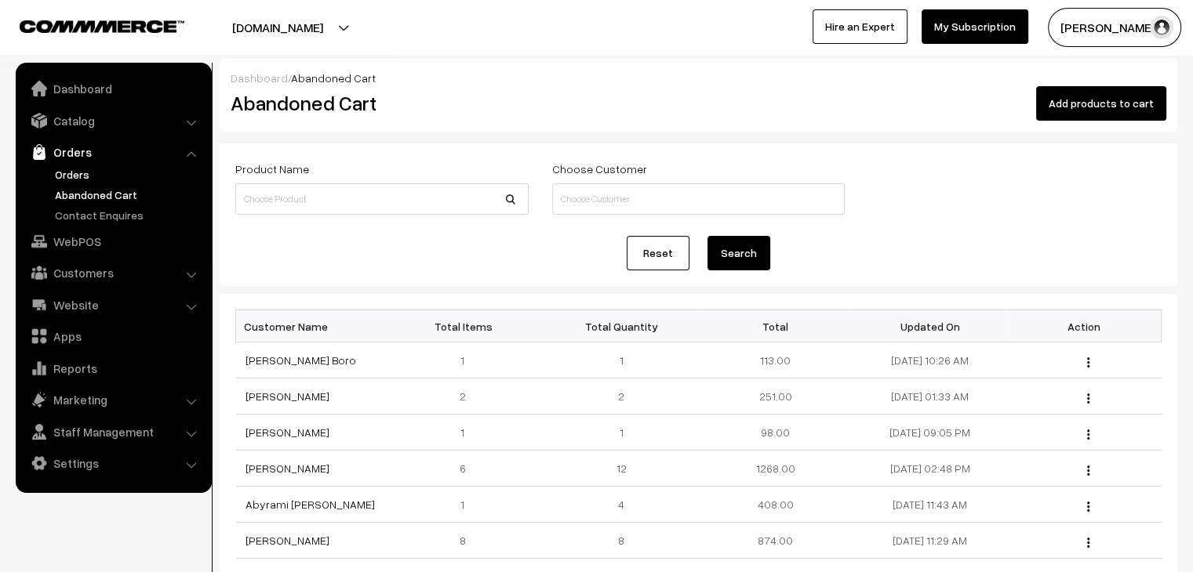
click at [69, 179] on link "Orders" at bounding box center [128, 174] width 155 height 16
click at [88, 172] on link "Orders" at bounding box center [128, 174] width 155 height 16
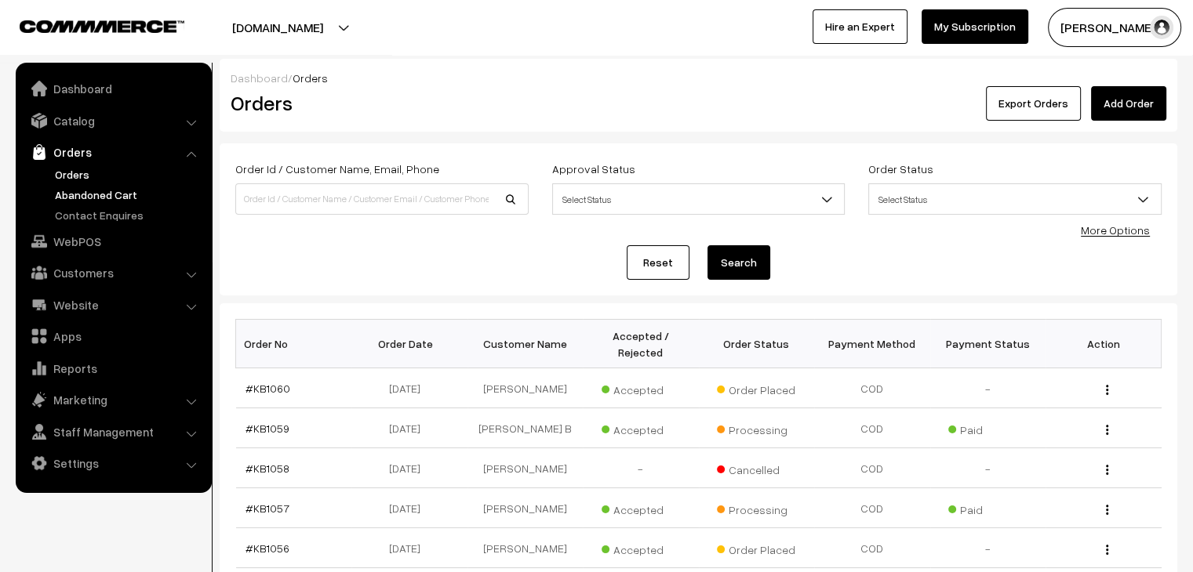
click at [119, 199] on link "Abandoned Cart" at bounding box center [128, 195] width 155 height 16
click at [108, 187] on link "Abandoned Cart" at bounding box center [128, 195] width 155 height 16
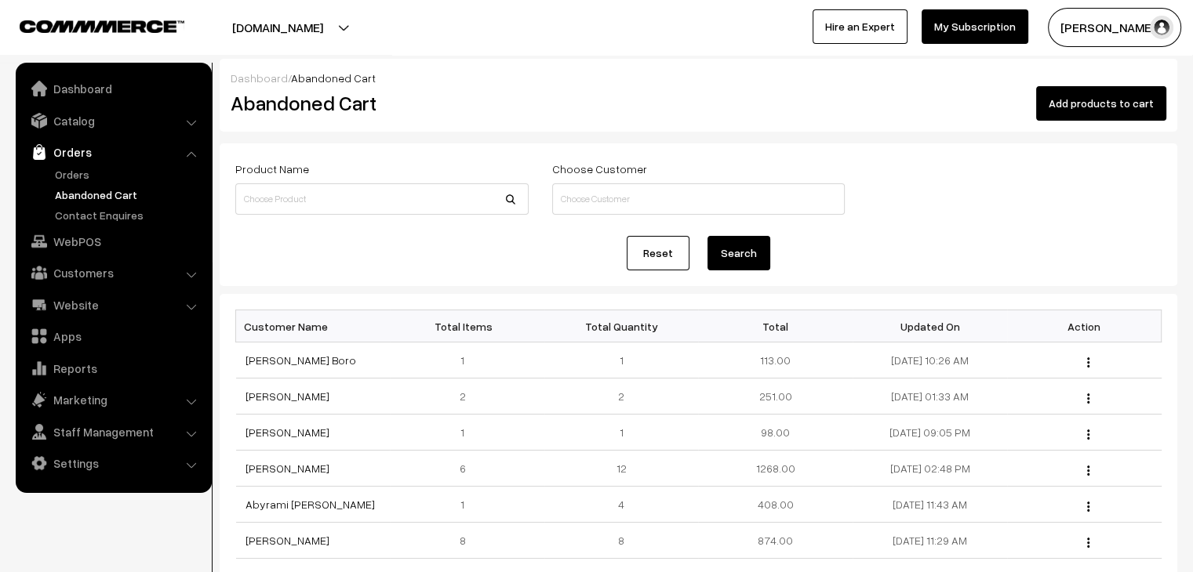
click at [82, 165] on link "Orders" at bounding box center [113, 152] width 187 height 28
click at [79, 168] on link "Orders" at bounding box center [128, 174] width 155 height 16
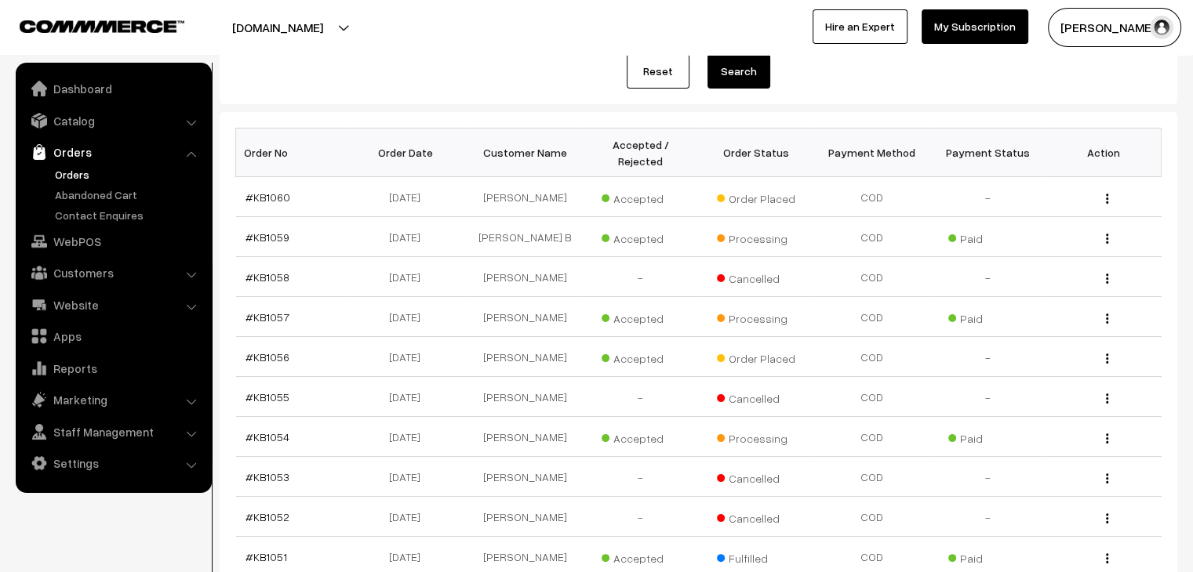
scroll to position [235, 0]
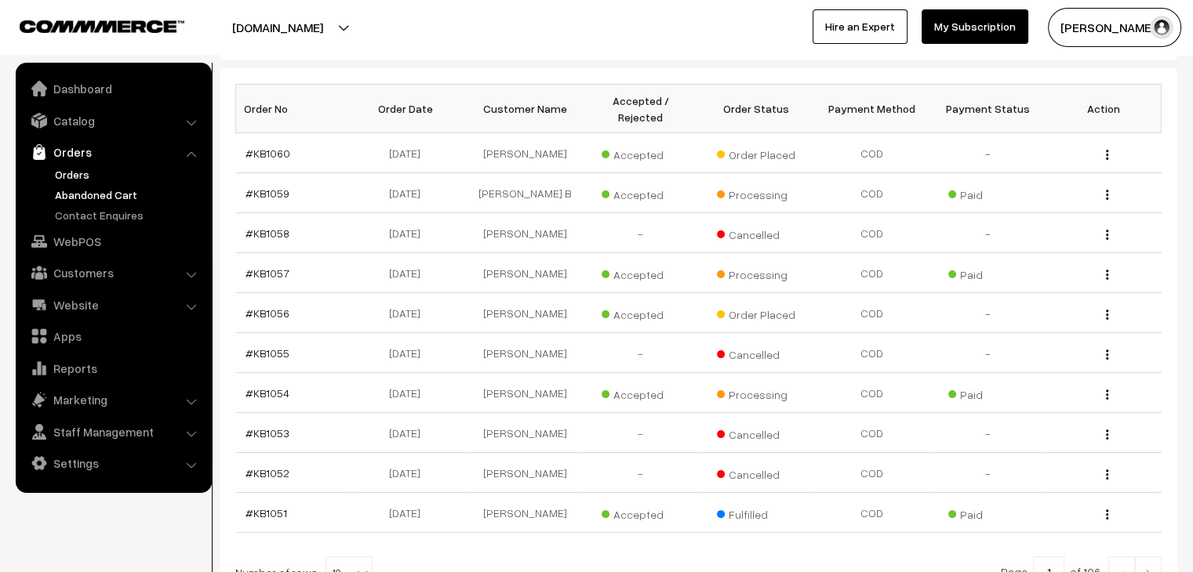
click at [82, 187] on link "Abandoned Cart" at bounding box center [128, 195] width 155 height 16
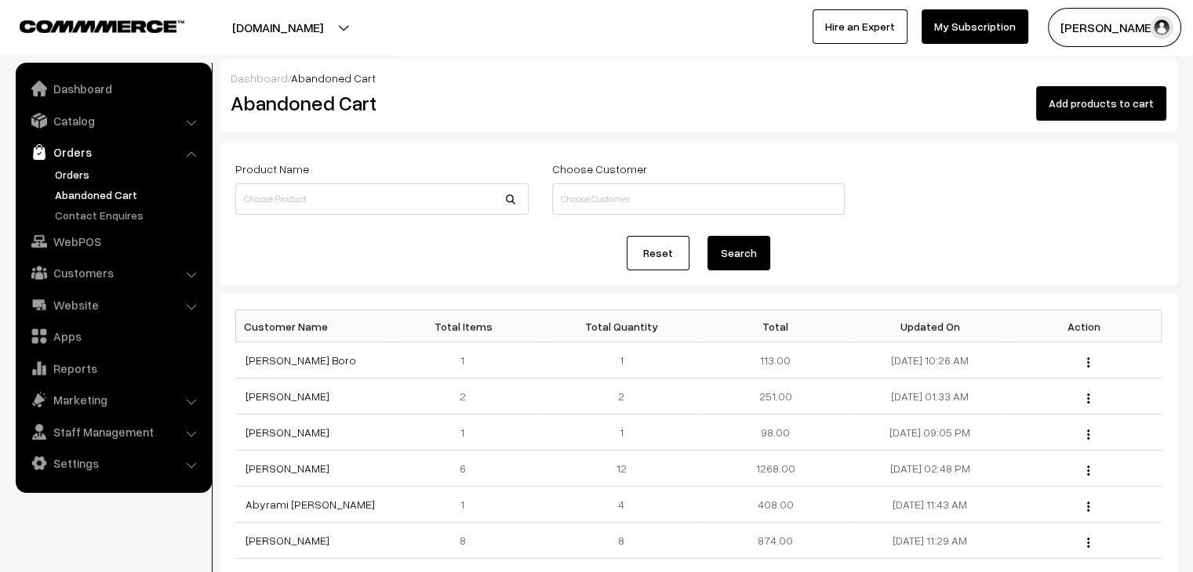
click at [91, 168] on link "Orders" at bounding box center [128, 174] width 155 height 16
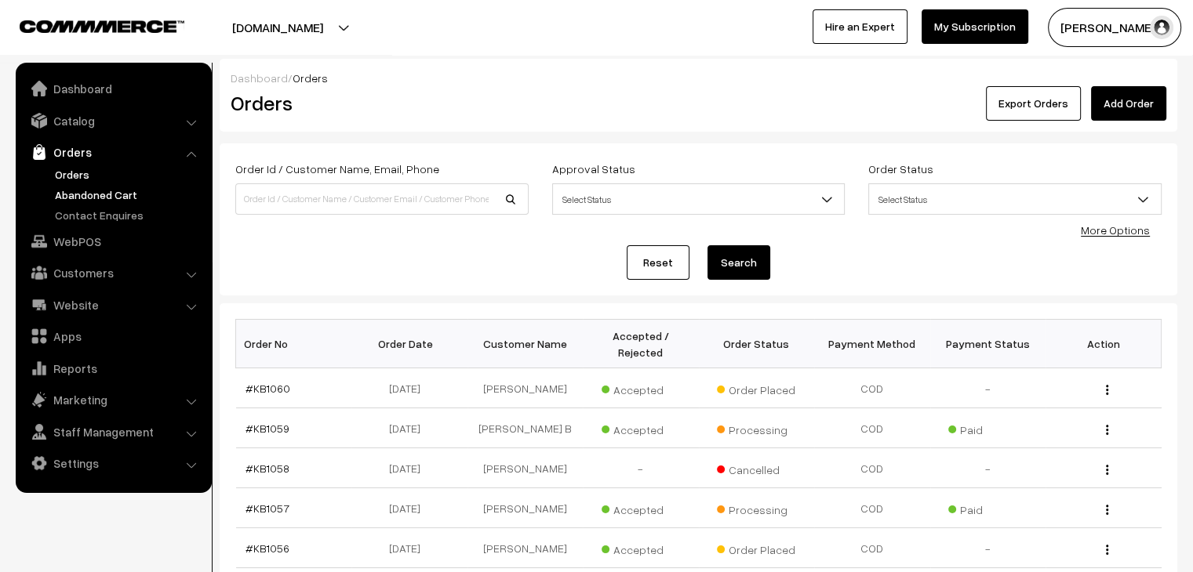
click at [92, 196] on link "Abandoned Cart" at bounding box center [128, 195] width 155 height 16
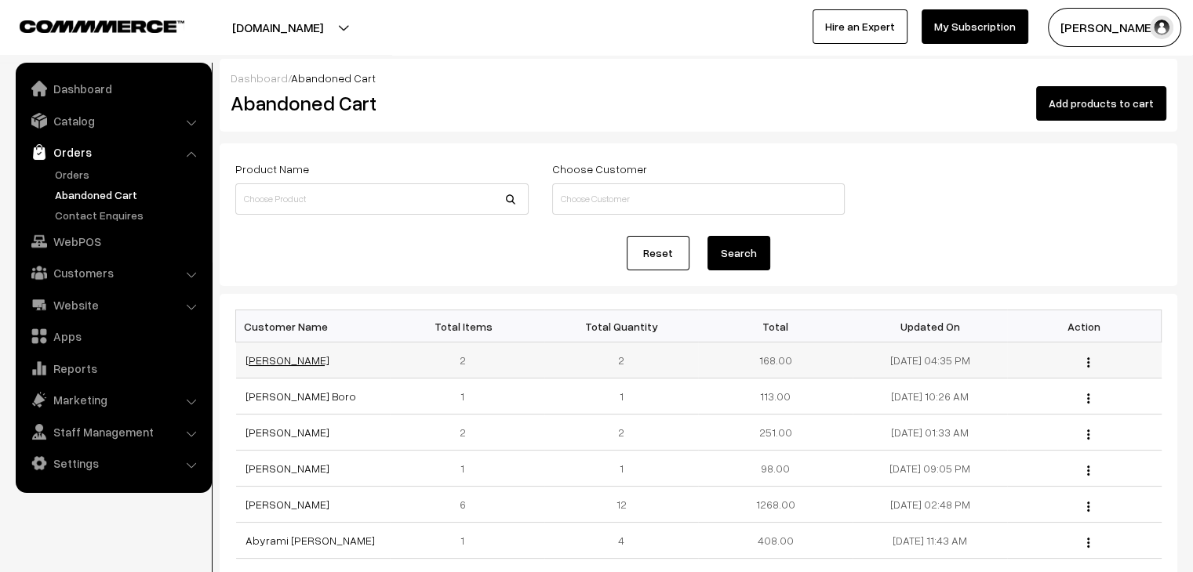
click at [259, 361] on link "[PERSON_NAME]" at bounding box center [287, 360] width 84 height 13
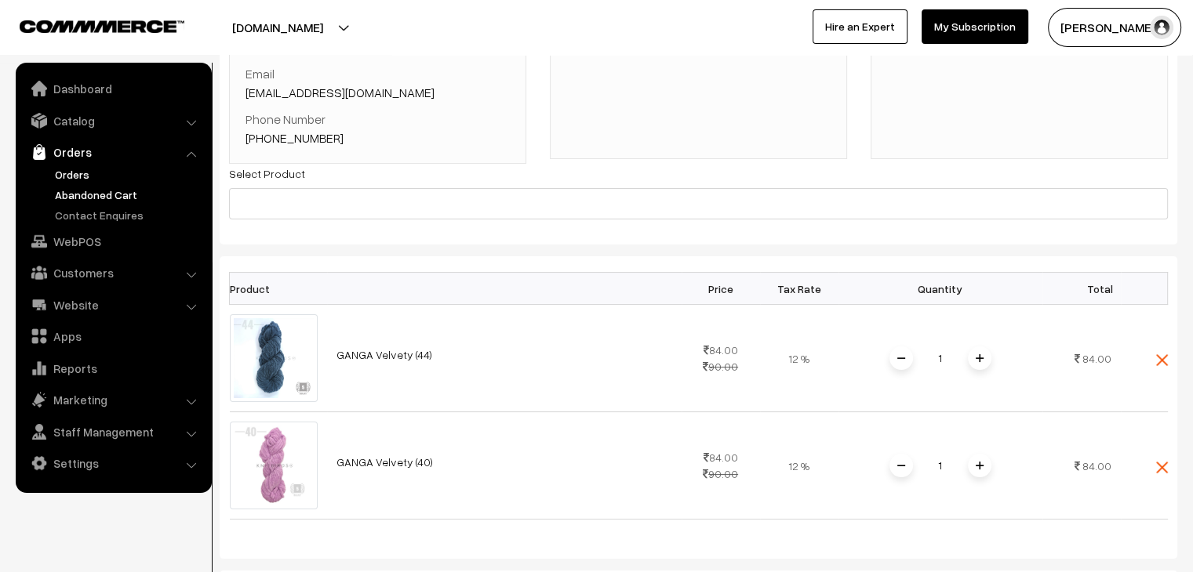
click at [83, 173] on link "Orders" at bounding box center [128, 174] width 155 height 16
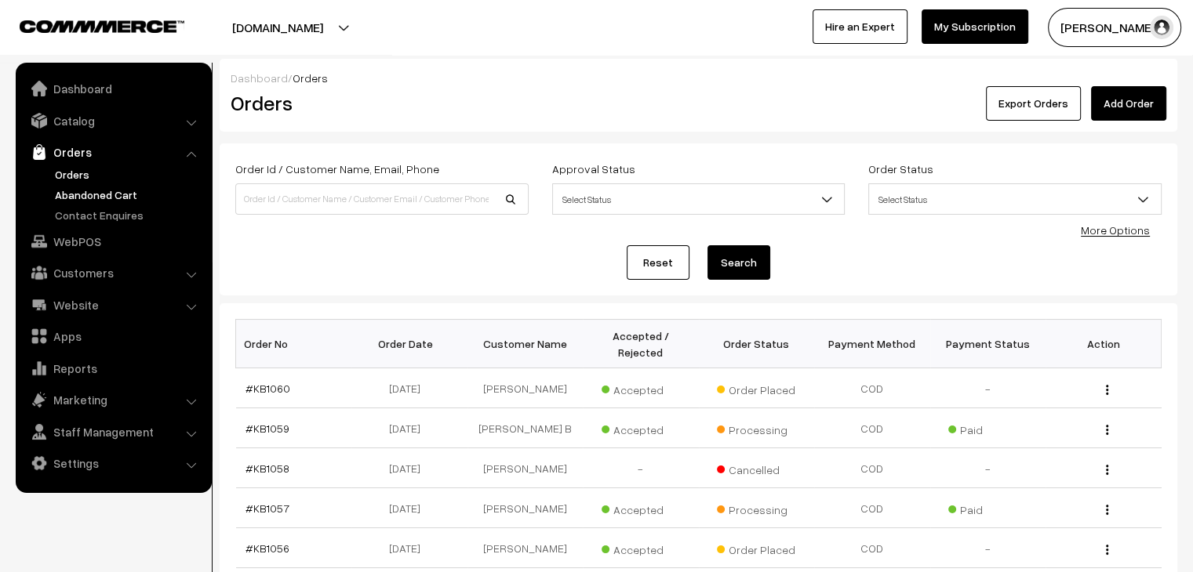
click at [74, 187] on link "Abandoned Cart" at bounding box center [128, 195] width 155 height 16
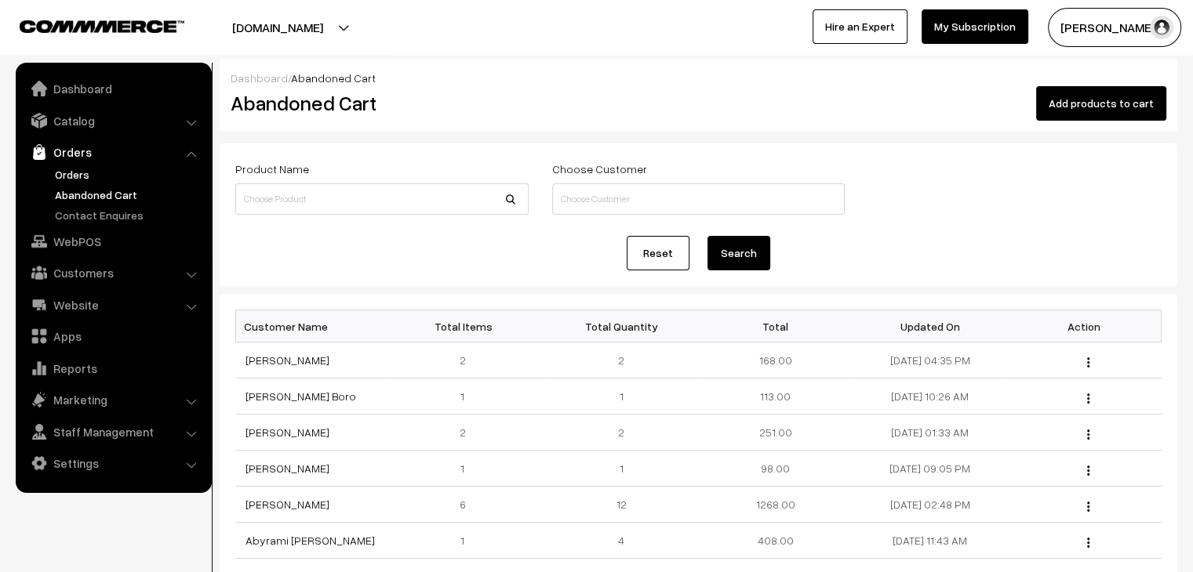
click at [73, 174] on link "Orders" at bounding box center [128, 174] width 155 height 16
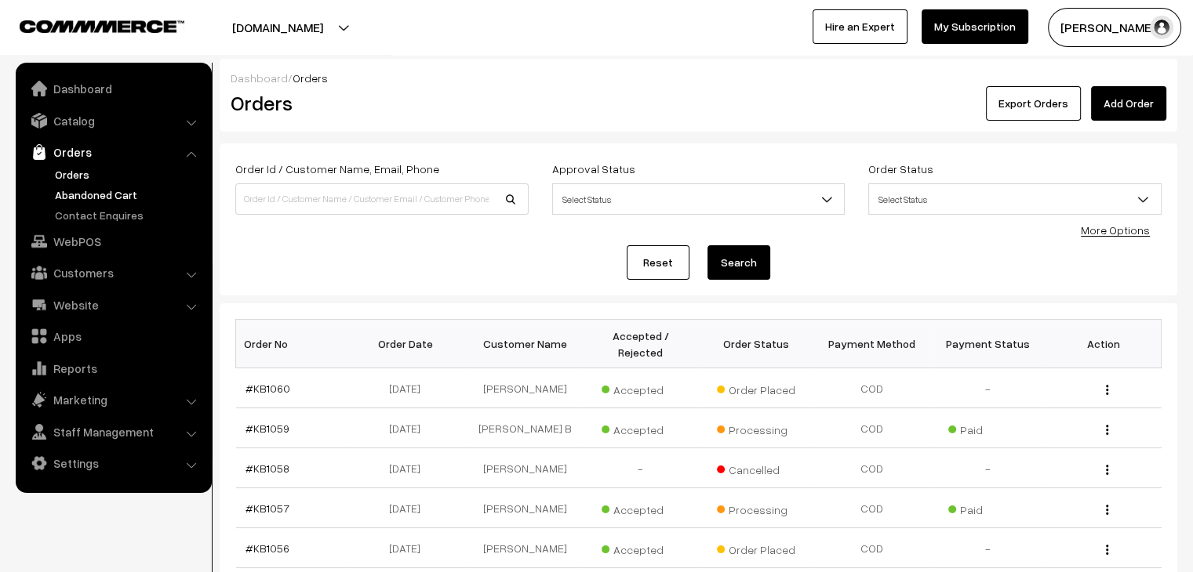
click at [93, 196] on link "Abandoned Cart" at bounding box center [128, 195] width 155 height 16
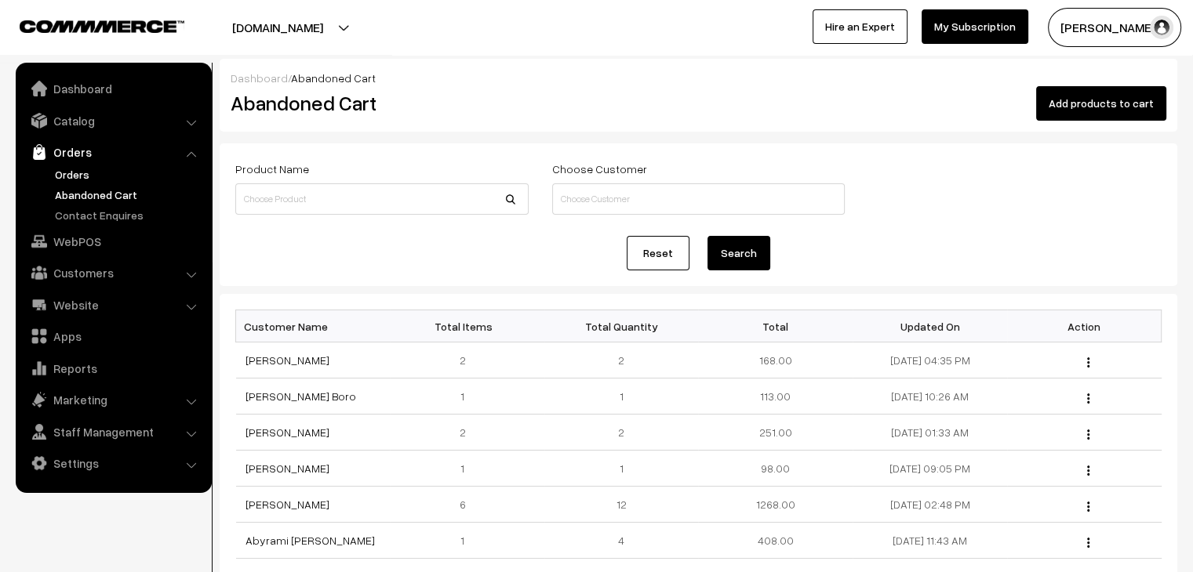
click at [82, 169] on link "Orders" at bounding box center [128, 174] width 155 height 16
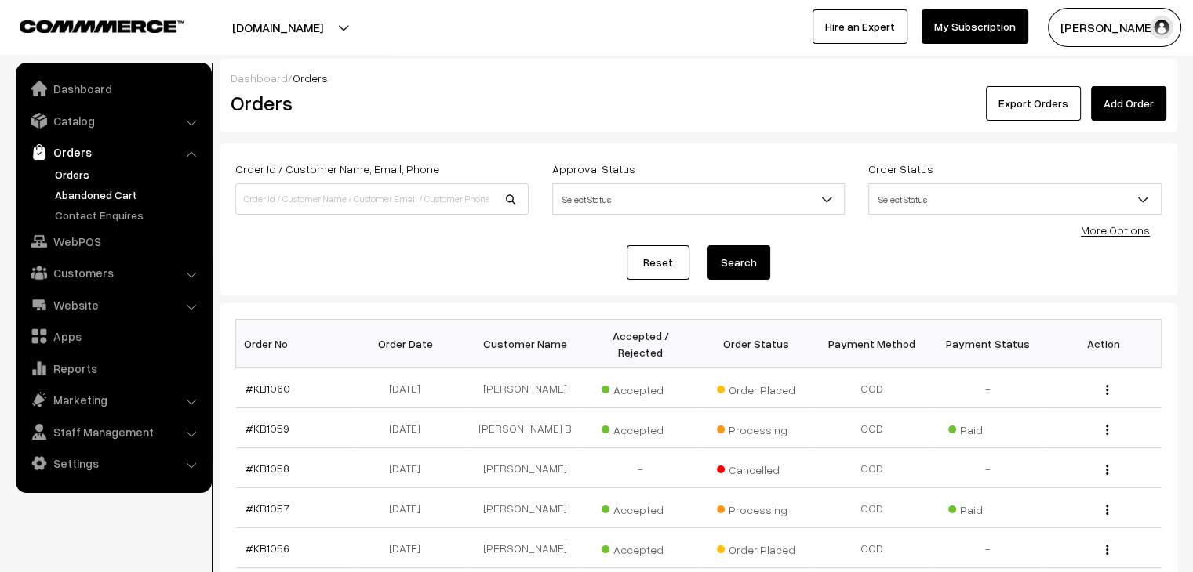
click at [125, 198] on link "Abandoned Cart" at bounding box center [128, 195] width 155 height 16
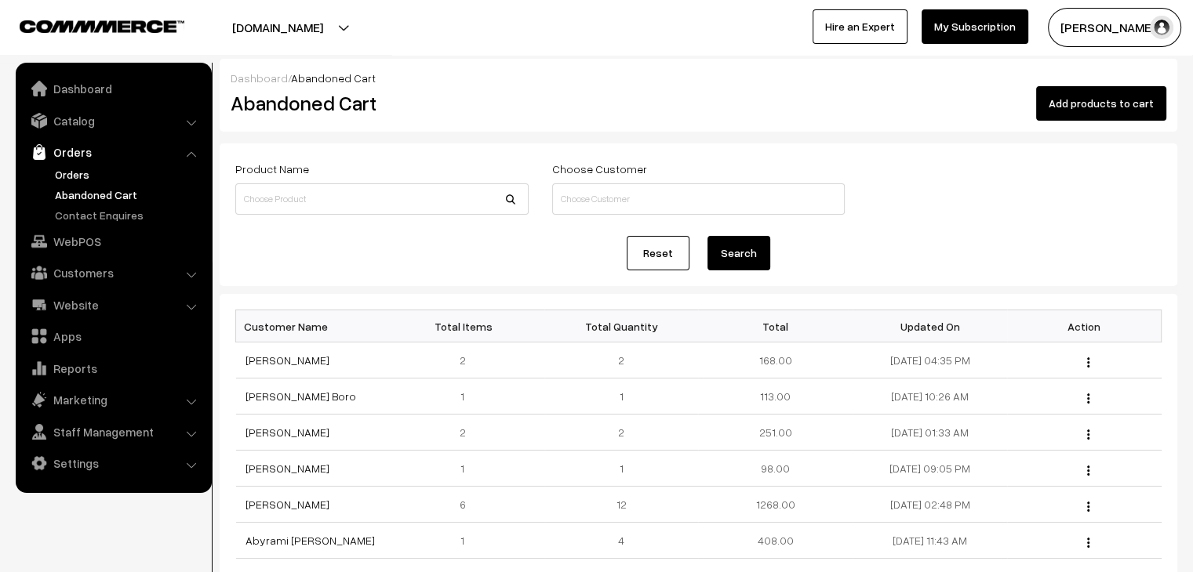
click at [79, 170] on link "Orders" at bounding box center [128, 174] width 155 height 16
drag, startPoint x: 154, startPoint y: 178, endPoint x: 104, endPoint y: 194, distance: 52.6
click at [104, 194] on link "Abandoned Cart" at bounding box center [128, 195] width 155 height 16
click at [89, 176] on link "Orders" at bounding box center [128, 174] width 155 height 16
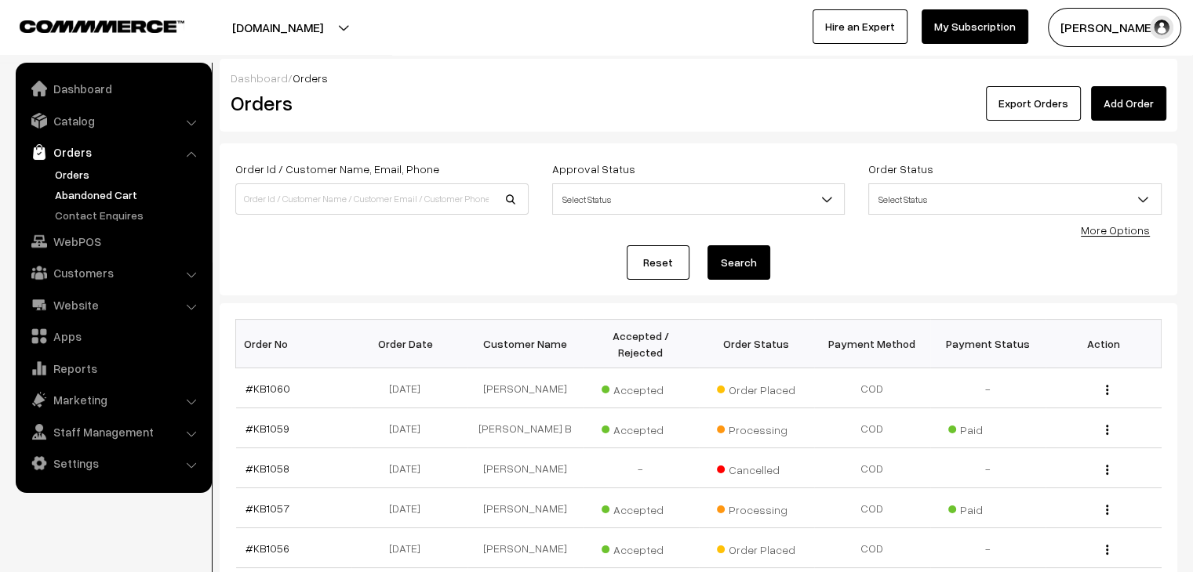
click at [88, 200] on link "Abandoned Cart" at bounding box center [128, 195] width 155 height 16
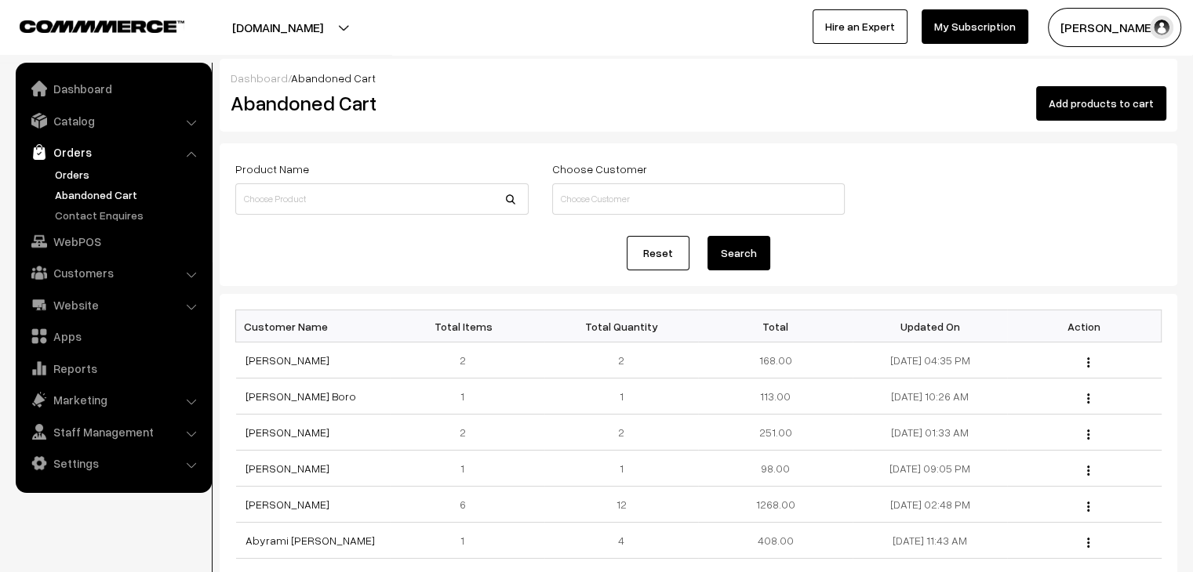
click at [85, 175] on link "Orders" at bounding box center [128, 174] width 155 height 16
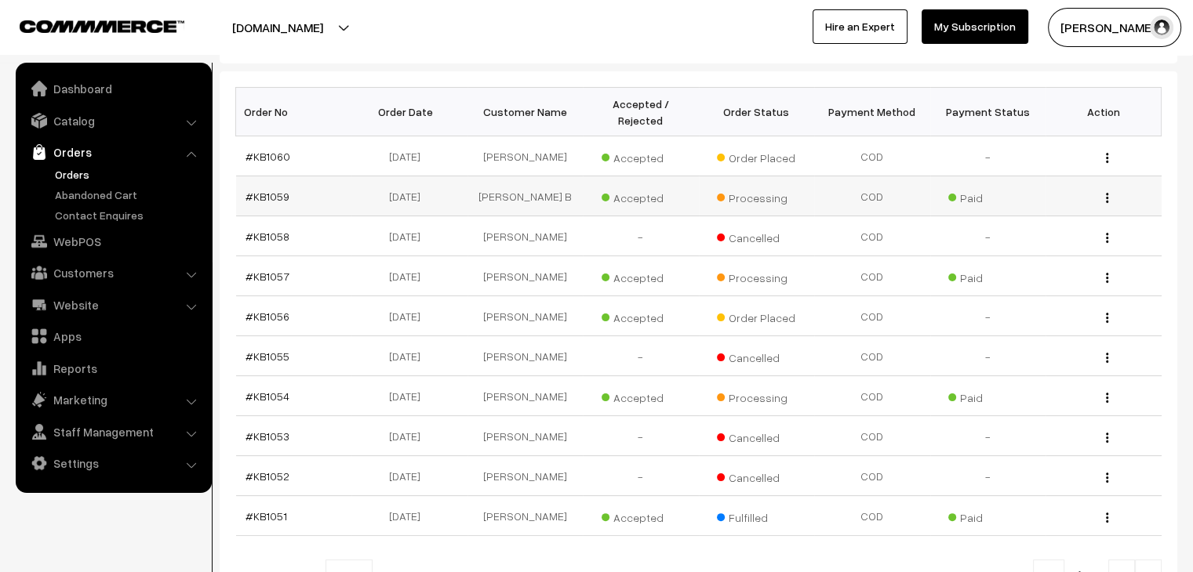
scroll to position [235, 0]
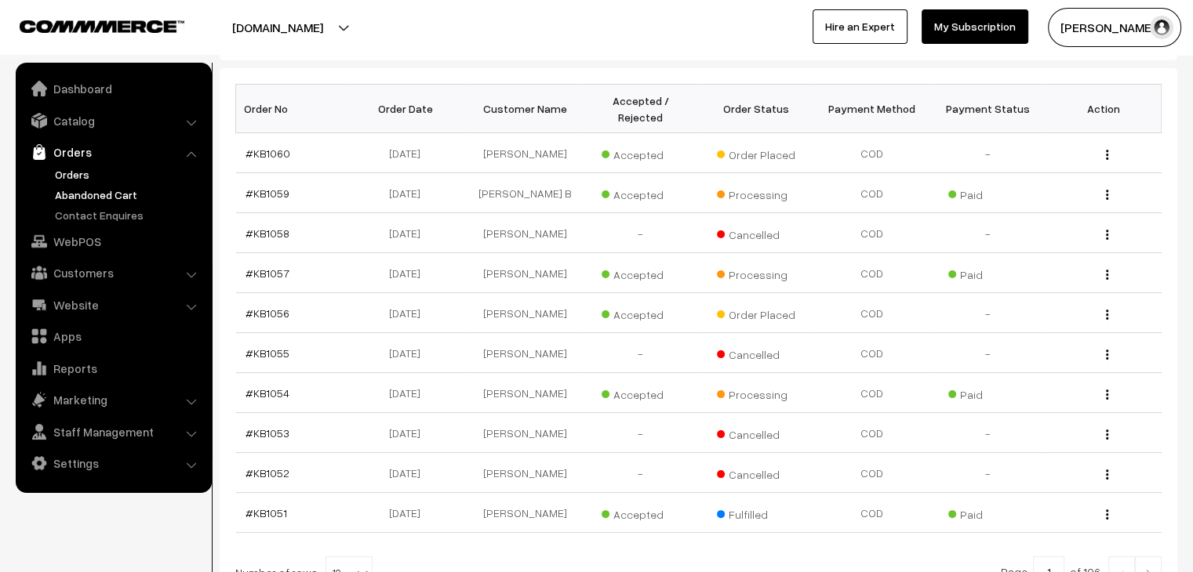
click at [84, 202] on link "Abandoned Cart" at bounding box center [128, 195] width 155 height 16
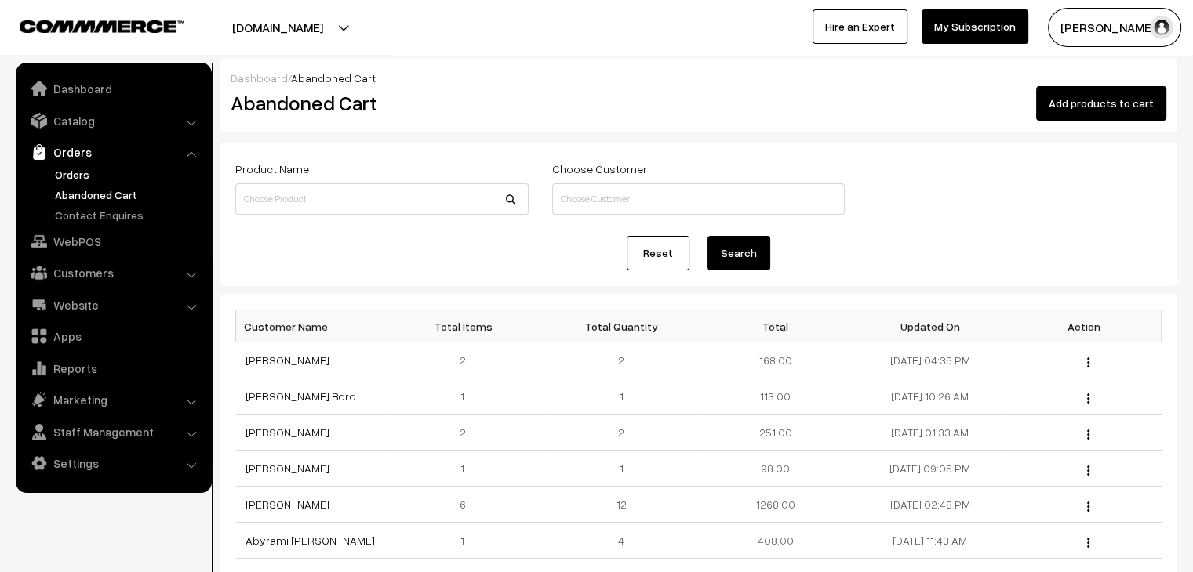
click at [82, 179] on link "Orders" at bounding box center [128, 174] width 155 height 16
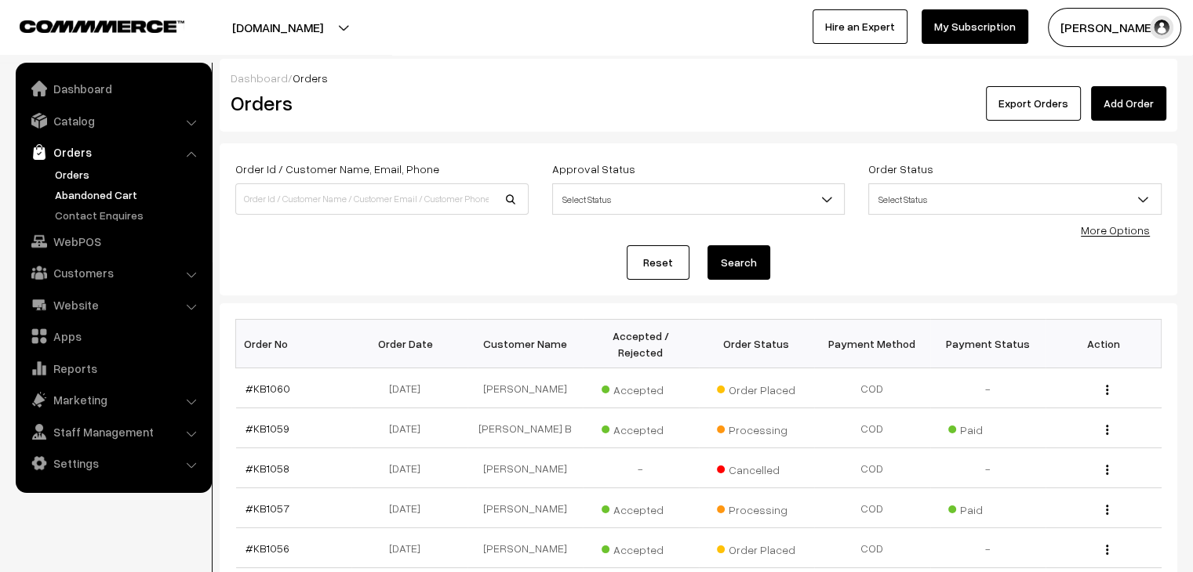
click at [82, 198] on link "Abandoned Cart" at bounding box center [128, 195] width 155 height 16
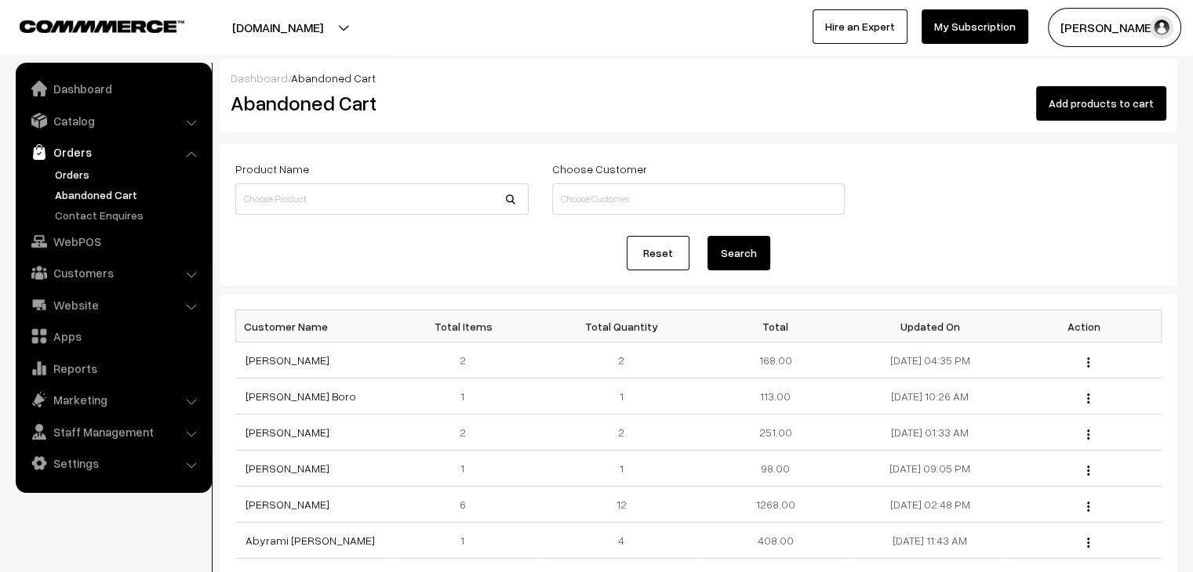
click at [93, 170] on link "Orders" at bounding box center [128, 174] width 155 height 16
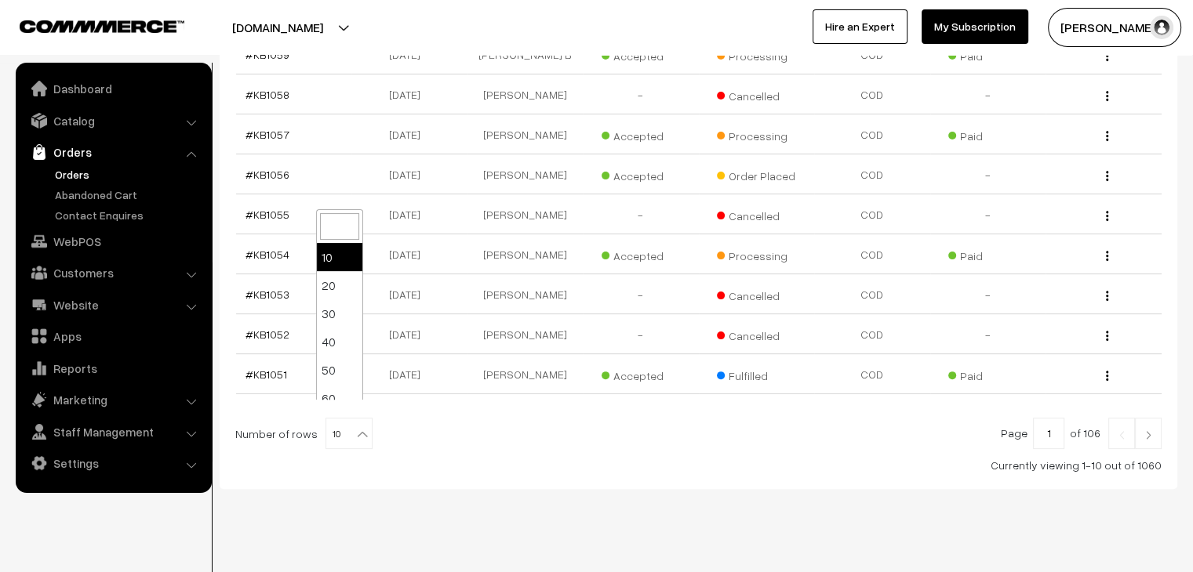
click at [341, 419] on span "10" at bounding box center [348, 434] width 45 height 31
select select "90"
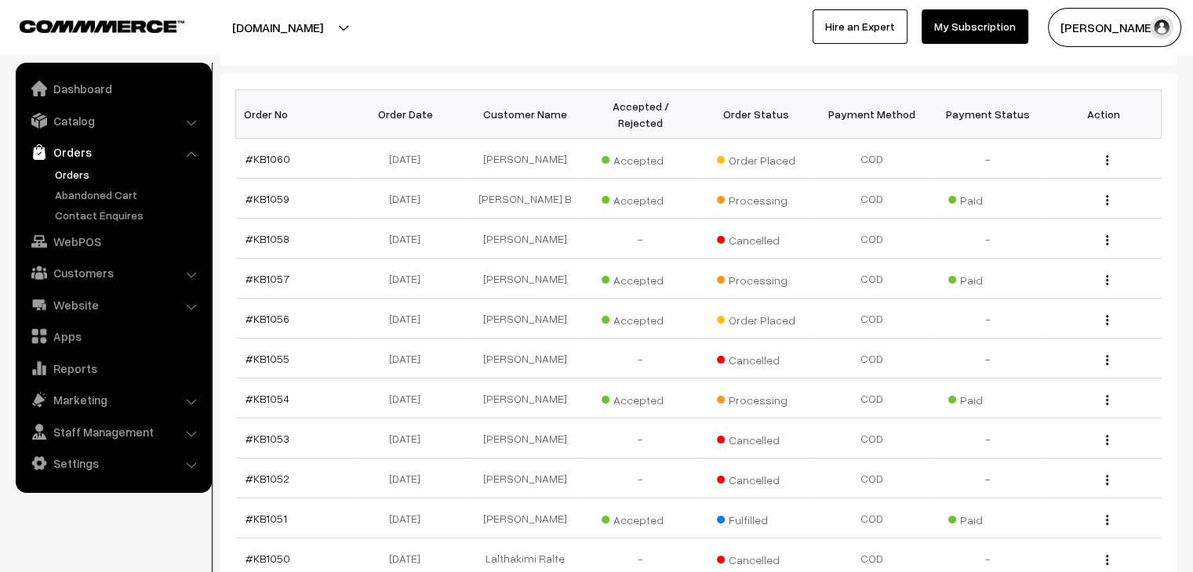
scroll to position [235, 0]
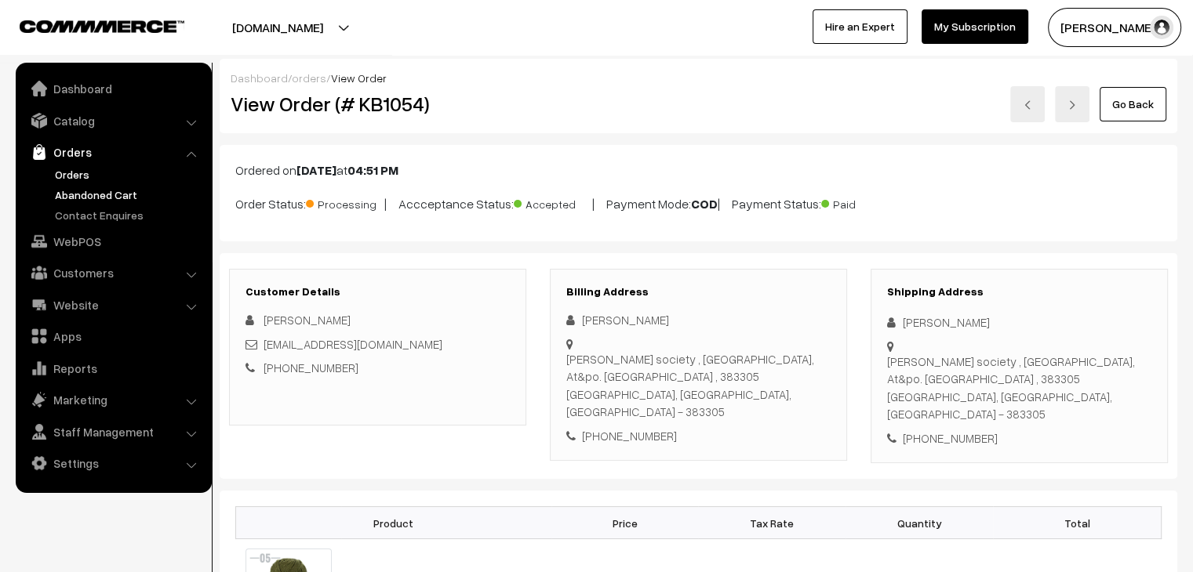
click at [112, 192] on link "Abandoned Cart" at bounding box center [128, 195] width 155 height 16
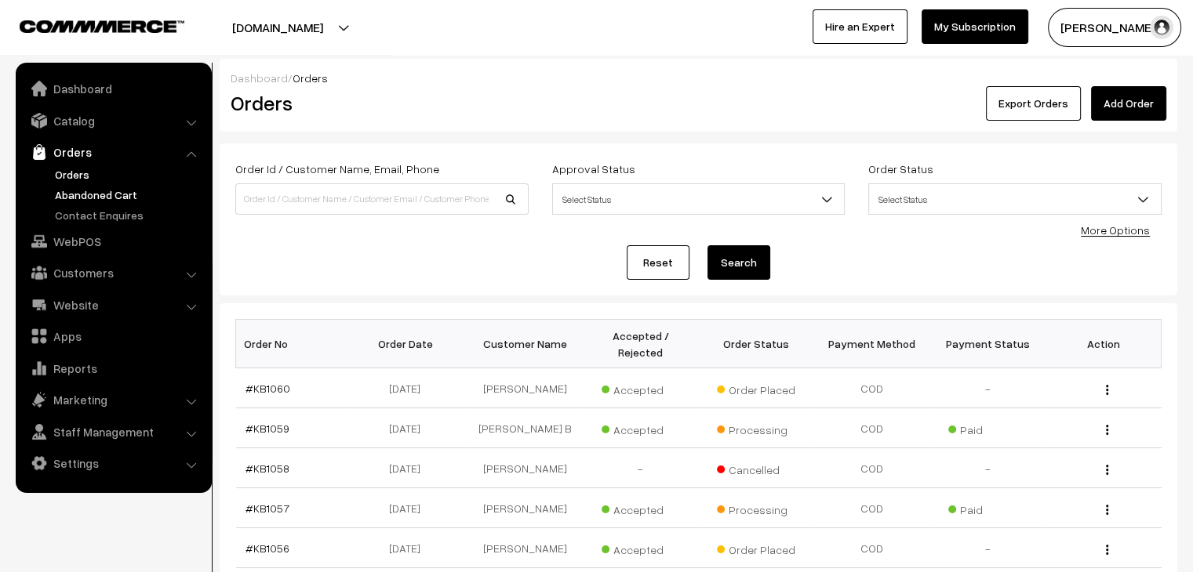
click at [105, 191] on link "Abandoned Cart" at bounding box center [128, 195] width 155 height 16
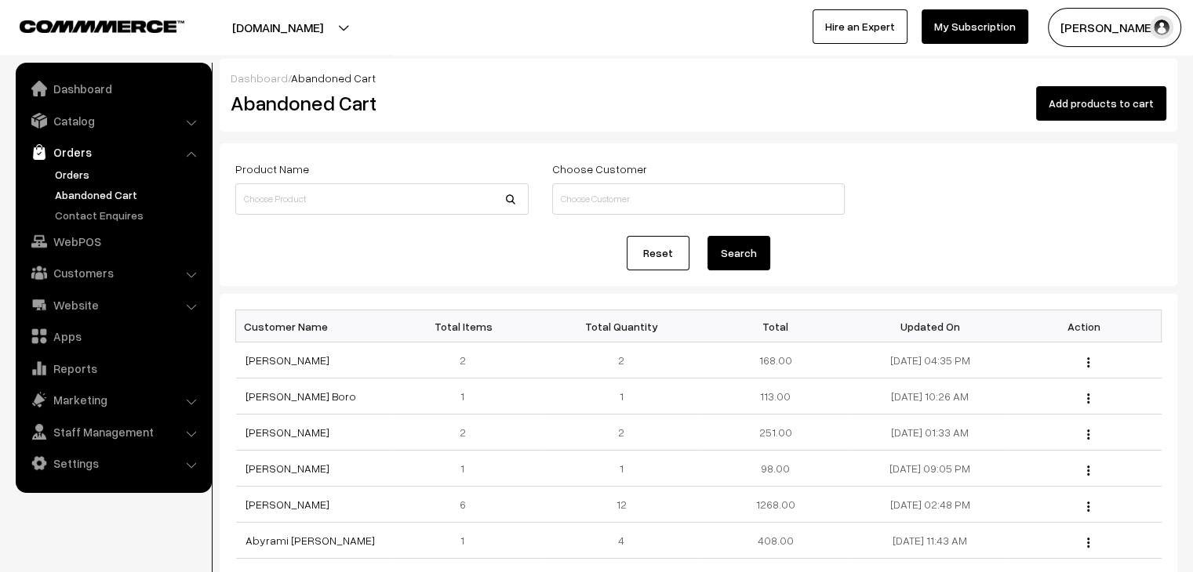
click at [75, 177] on link "Orders" at bounding box center [128, 174] width 155 height 16
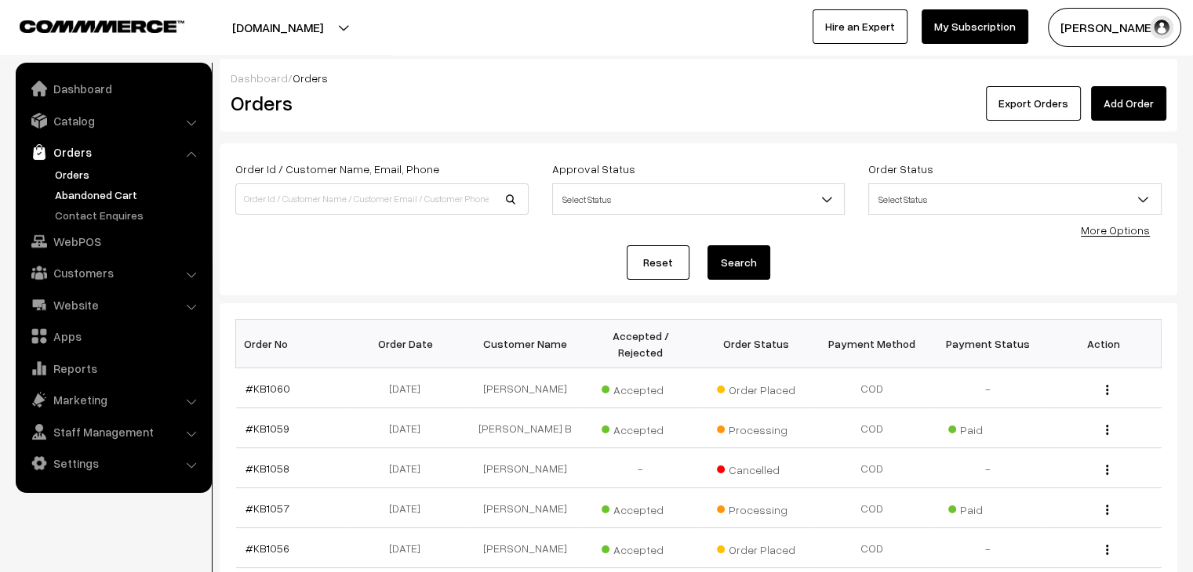
click at [105, 198] on link "Abandoned Cart" at bounding box center [128, 195] width 155 height 16
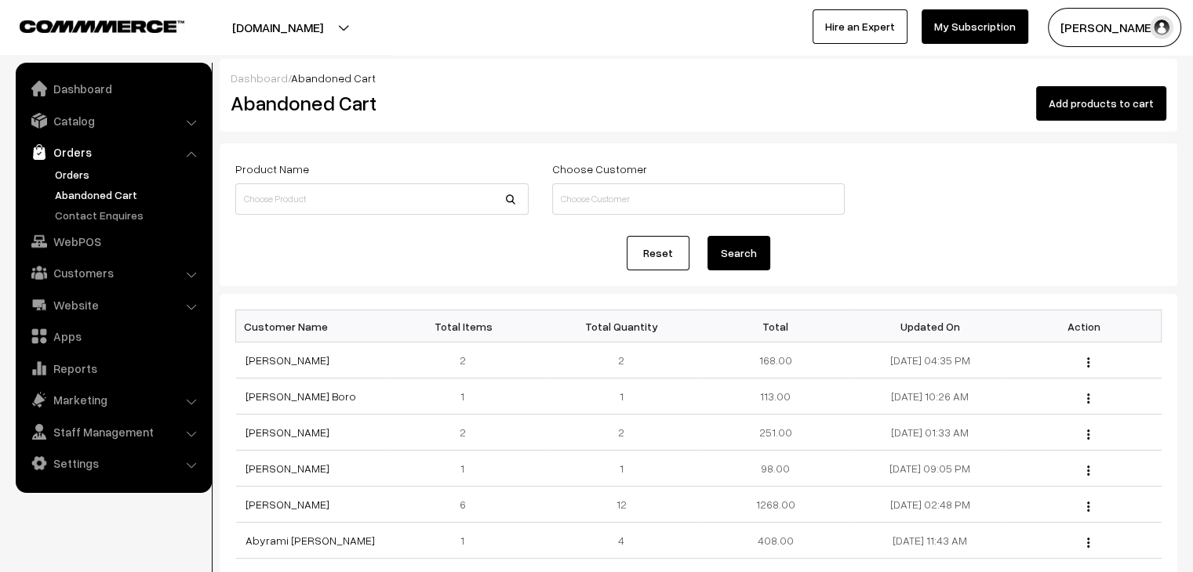
click at [88, 172] on link "Orders" at bounding box center [128, 174] width 155 height 16
click at [81, 167] on link "Orders" at bounding box center [128, 174] width 155 height 16
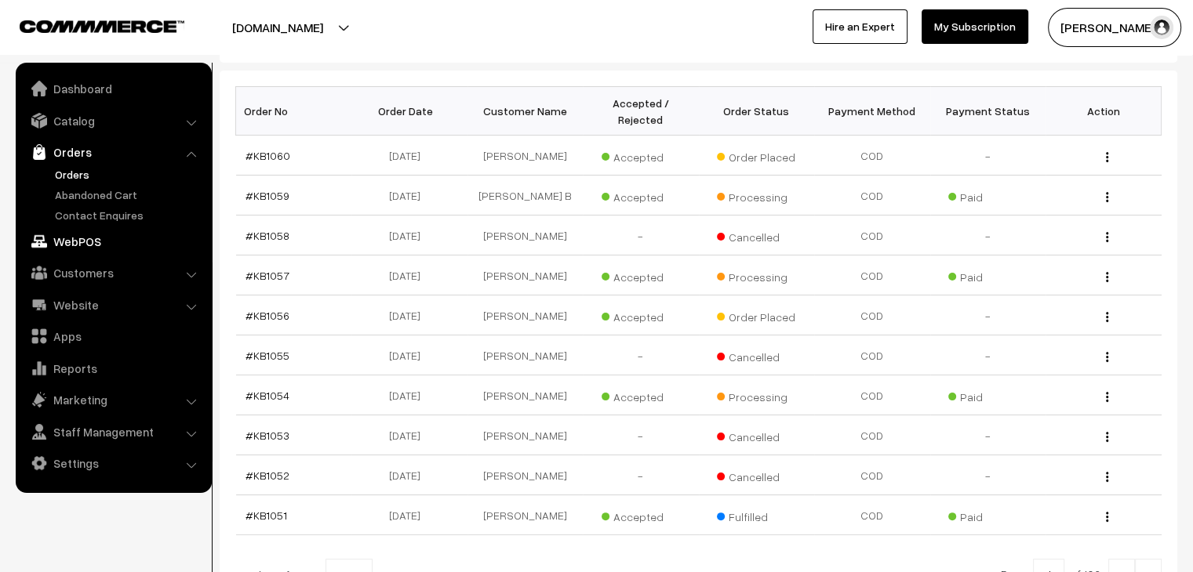
scroll to position [235, 0]
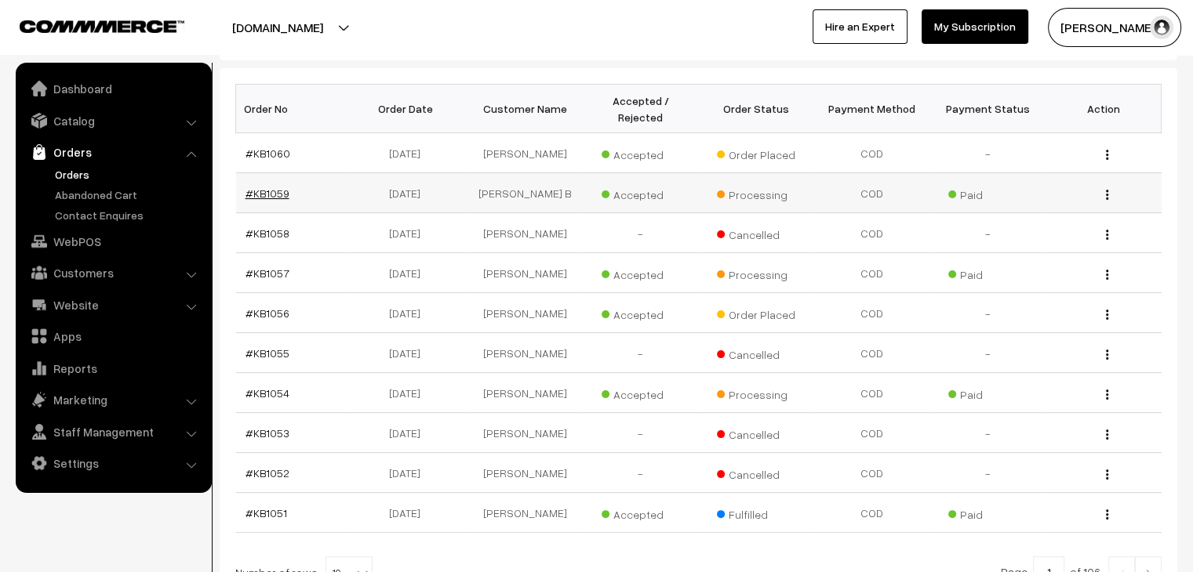
click at [261, 187] on link "#KB1059" at bounding box center [267, 193] width 44 height 13
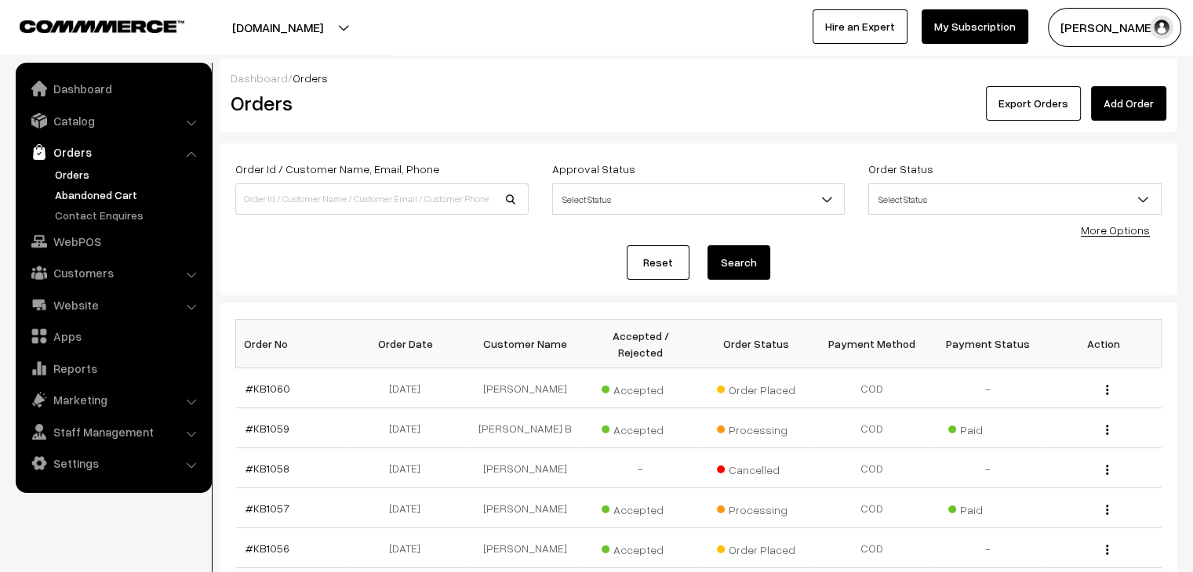
click at [88, 199] on link "Abandoned Cart" at bounding box center [128, 195] width 155 height 16
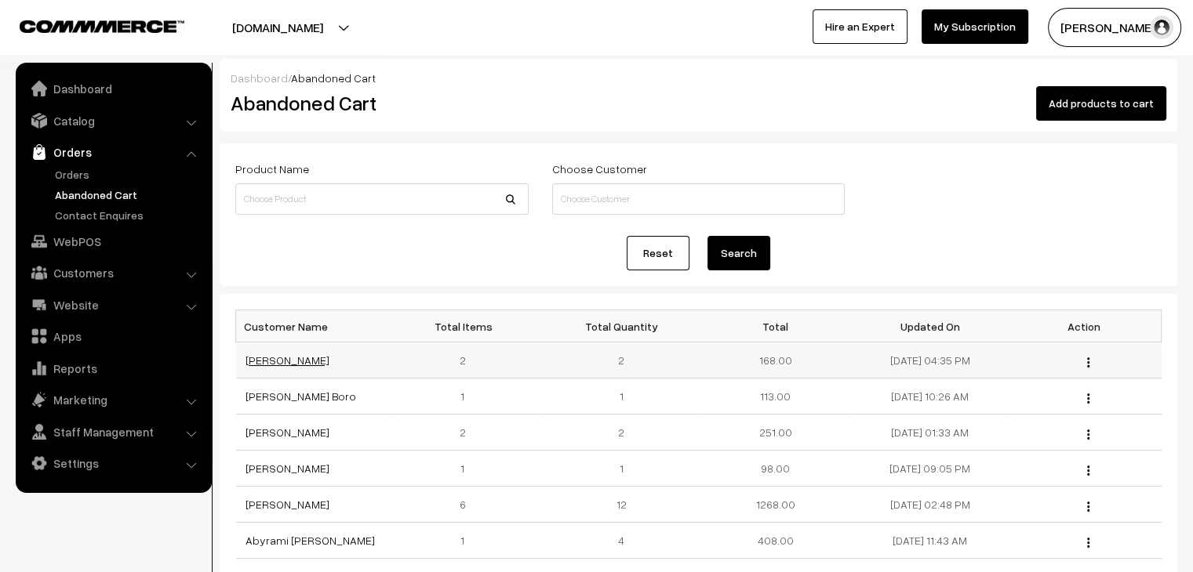
click at [263, 361] on link "[PERSON_NAME]" at bounding box center [287, 360] width 84 height 13
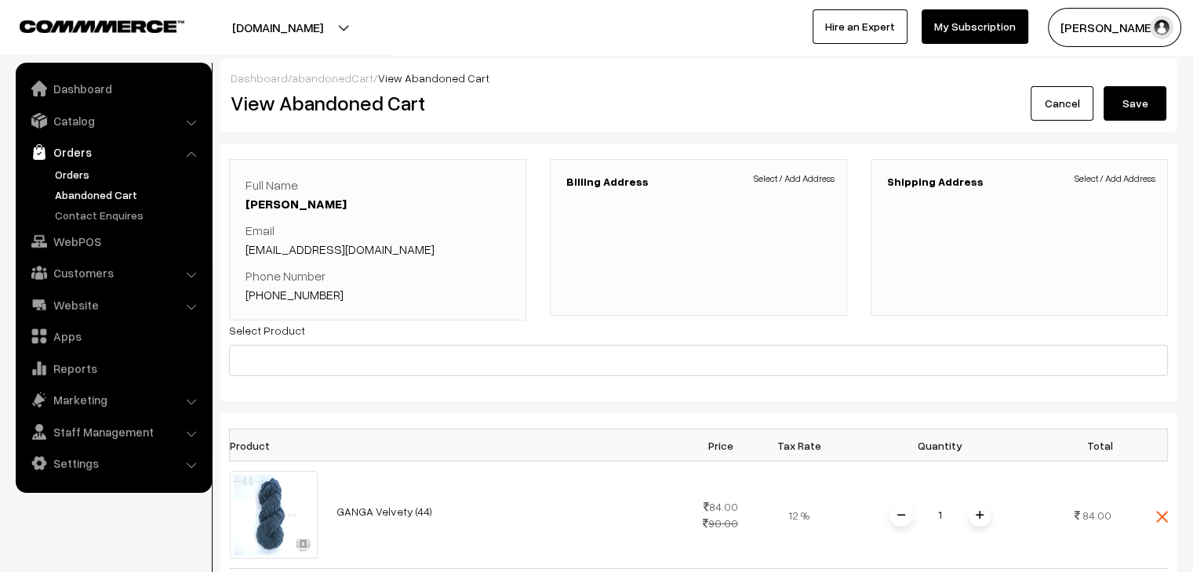
click at [75, 178] on link "Orders" at bounding box center [128, 174] width 155 height 16
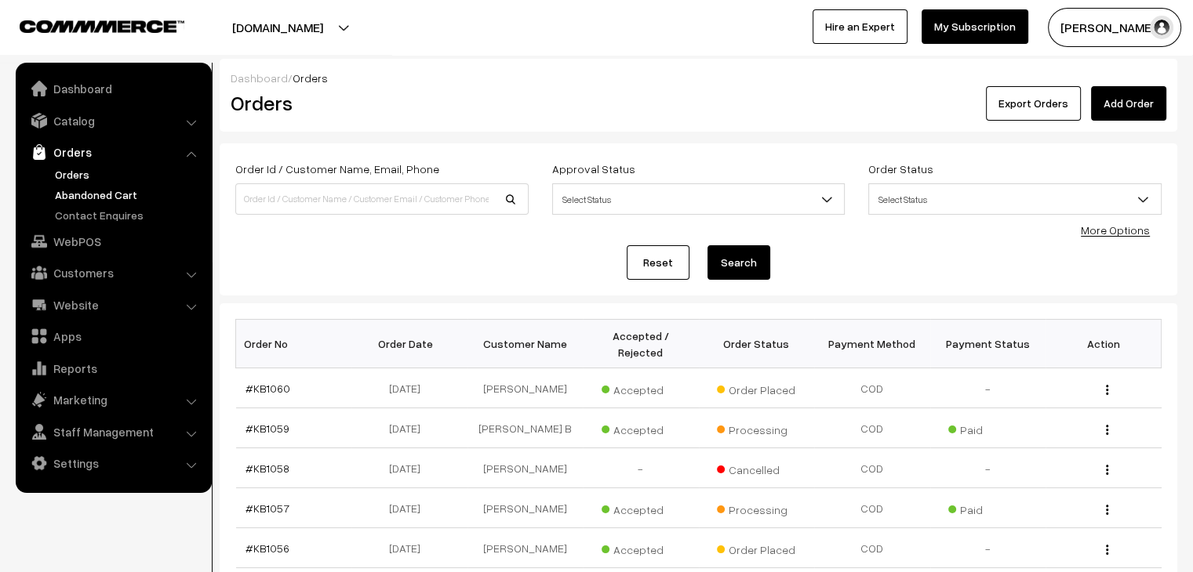
click at [91, 200] on link "Abandoned Cart" at bounding box center [128, 195] width 155 height 16
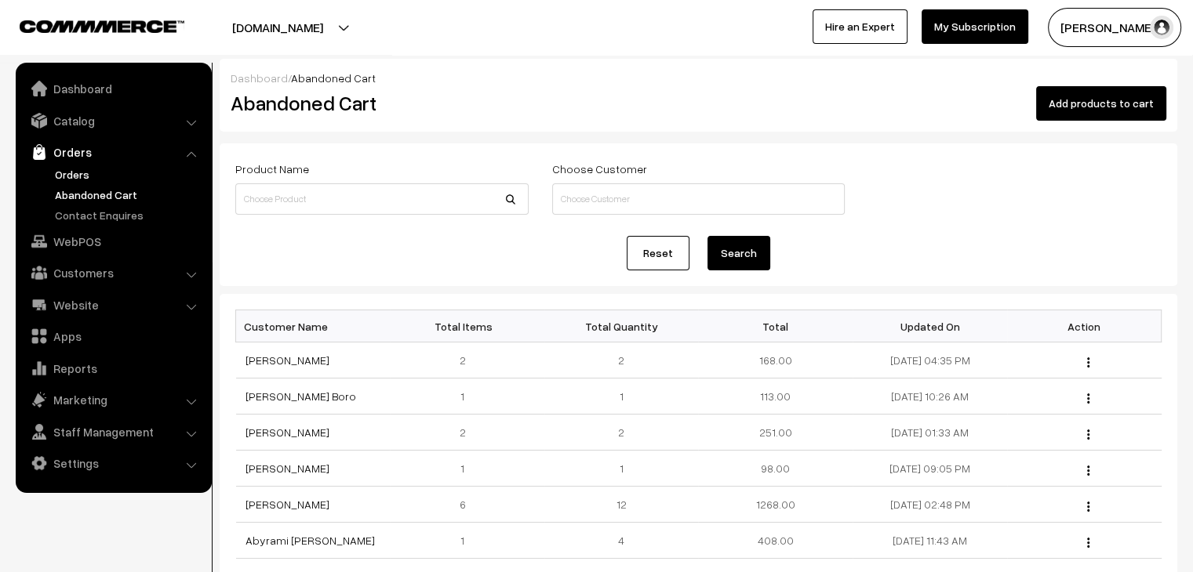
click at [70, 177] on link "Orders" at bounding box center [128, 174] width 155 height 16
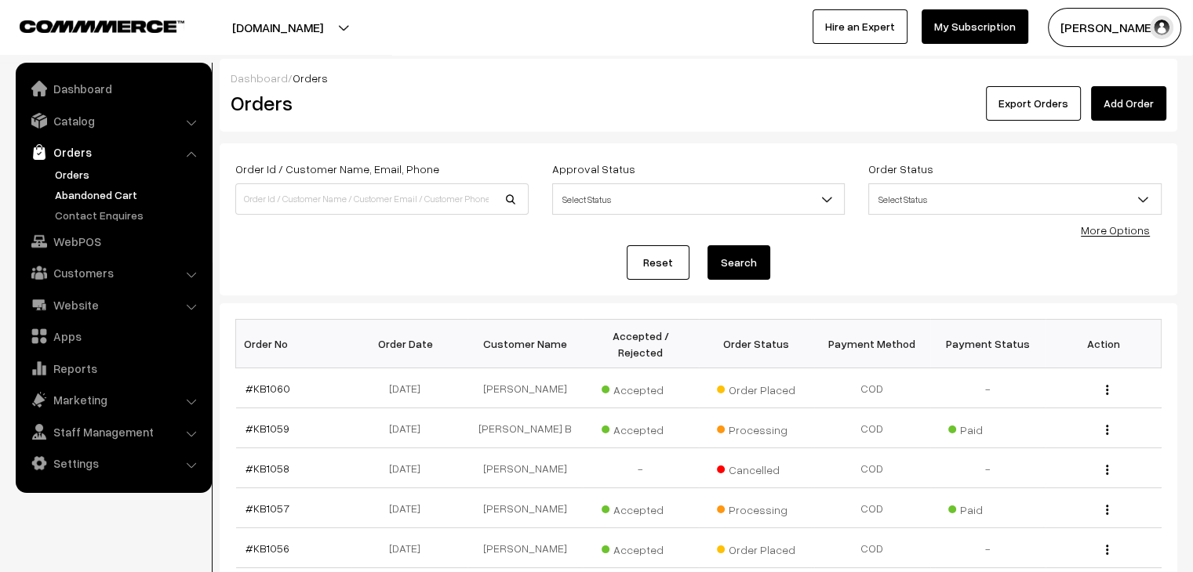
click at [114, 198] on link "Abandoned Cart" at bounding box center [128, 195] width 155 height 16
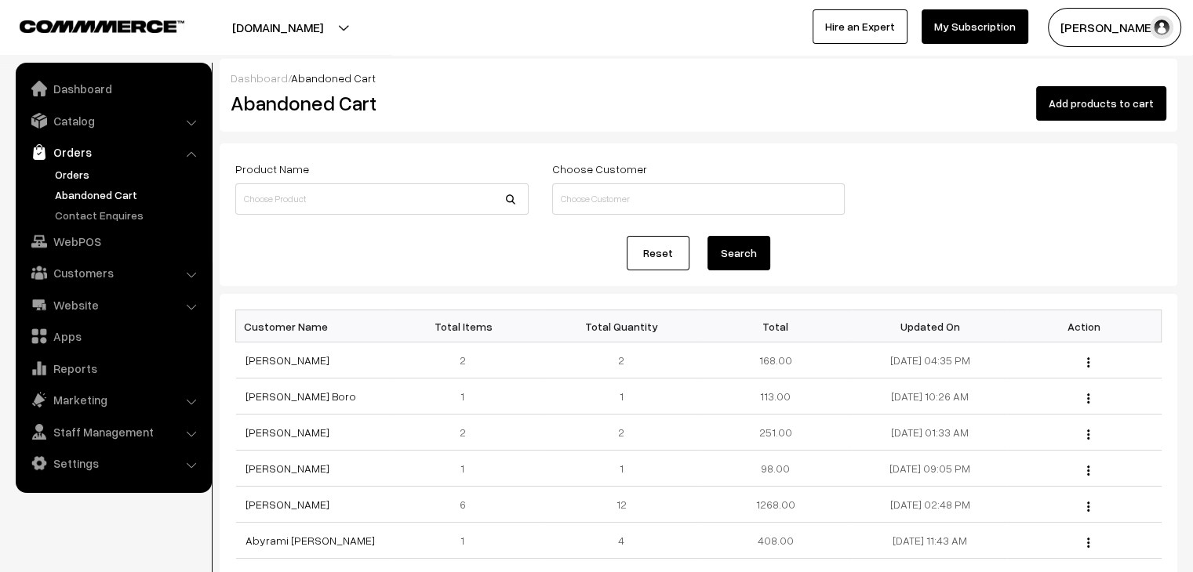
click at [70, 177] on link "Orders" at bounding box center [128, 174] width 155 height 16
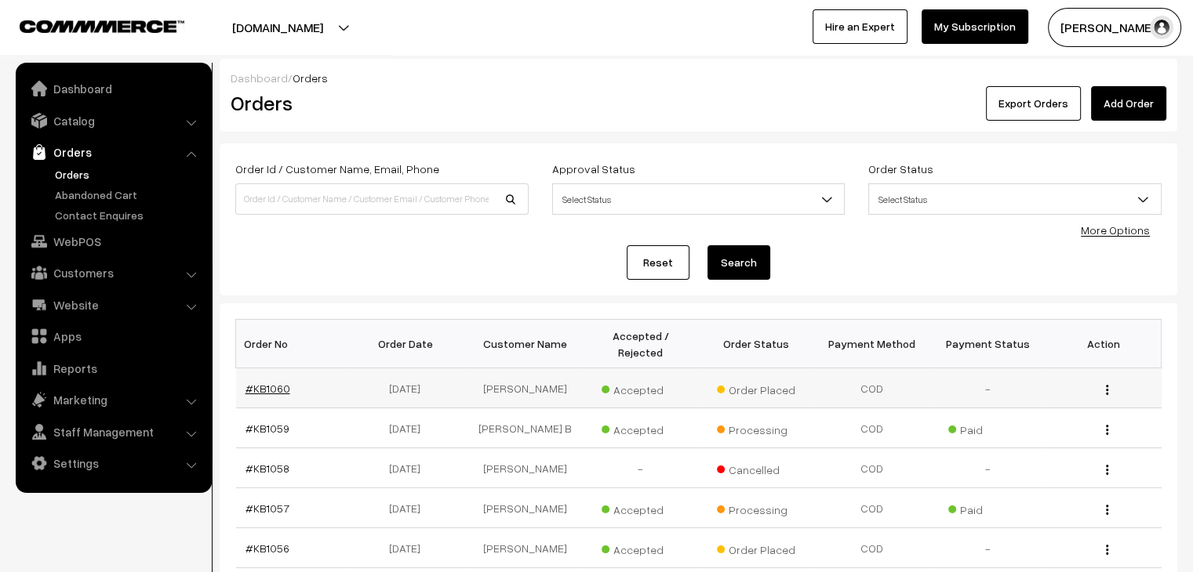
click at [281, 382] on link "#KB1060" at bounding box center [267, 388] width 45 height 13
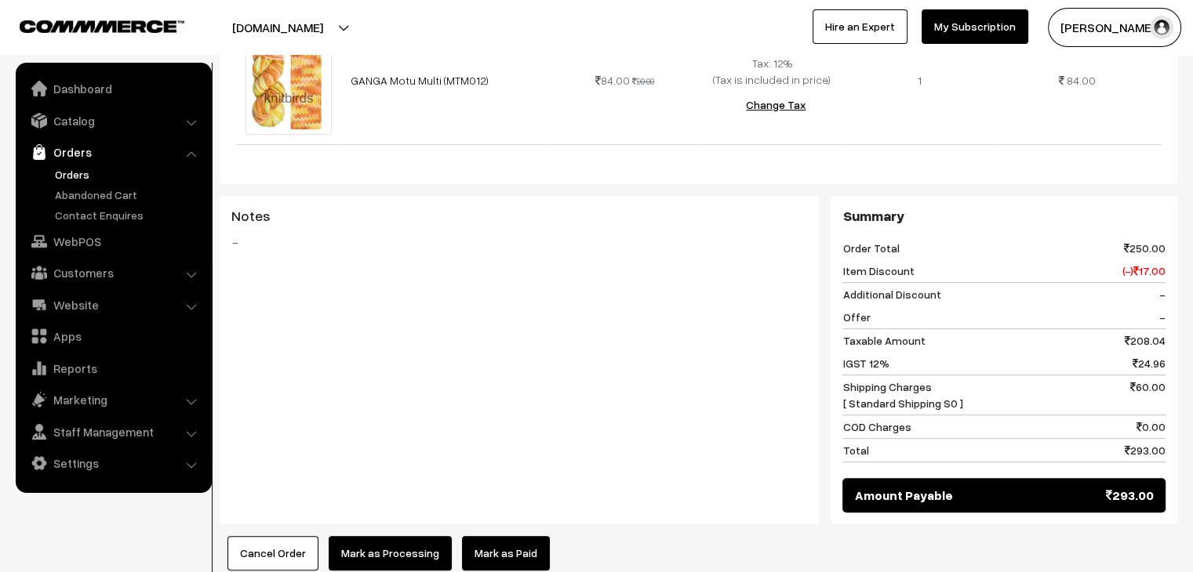
scroll to position [832, 0]
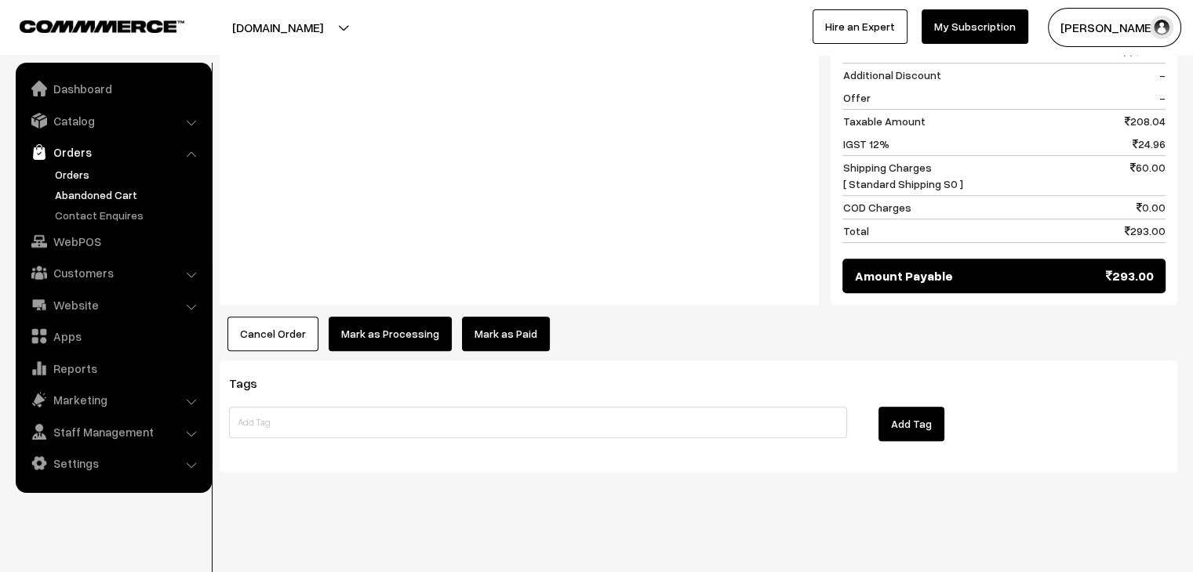
click at [130, 201] on link "Abandoned Cart" at bounding box center [128, 195] width 155 height 16
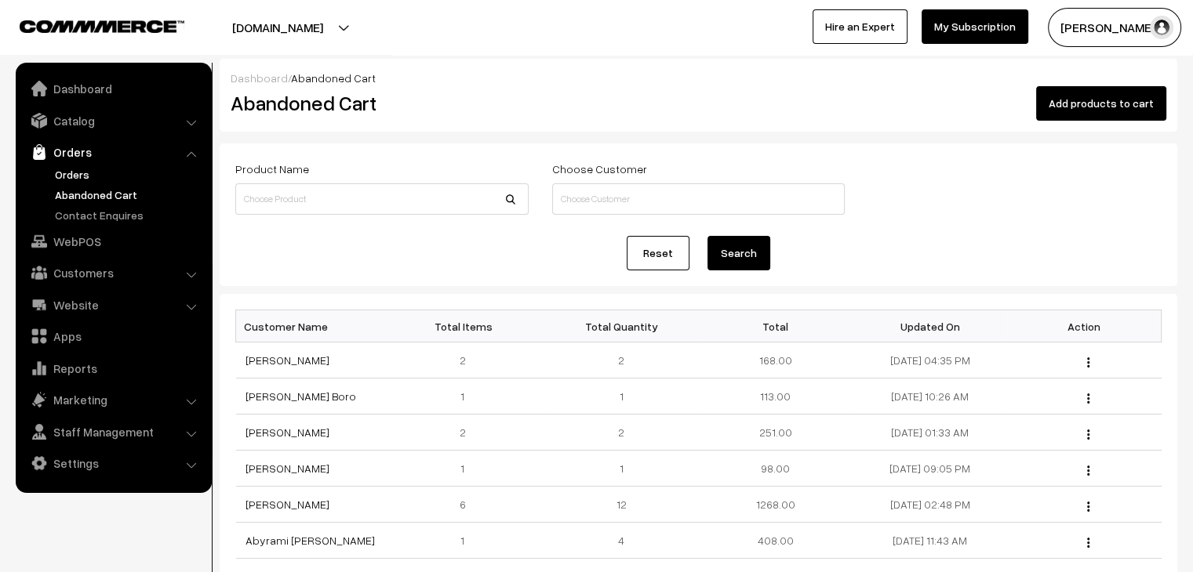
click at [62, 180] on link "Orders" at bounding box center [128, 174] width 155 height 16
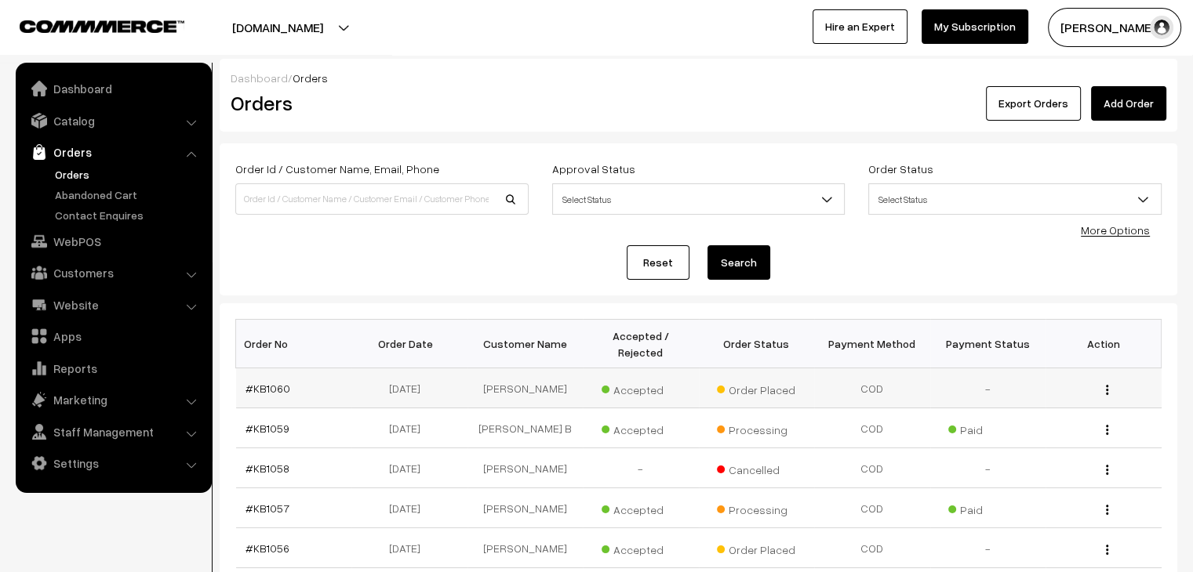
click at [289, 369] on td "#KB1060" at bounding box center [294, 389] width 116 height 40
click at [276, 382] on link "#KB1060" at bounding box center [267, 388] width 45 height 13
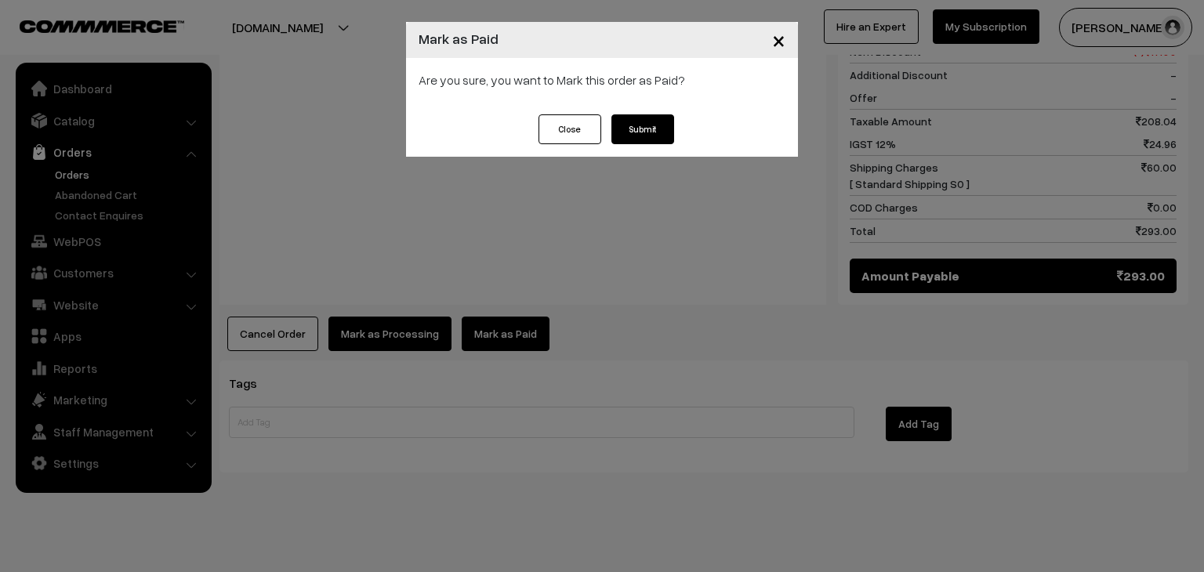
click at [651, 136] on button "Submit" at bounding box center [643, 129] width 63 height 30
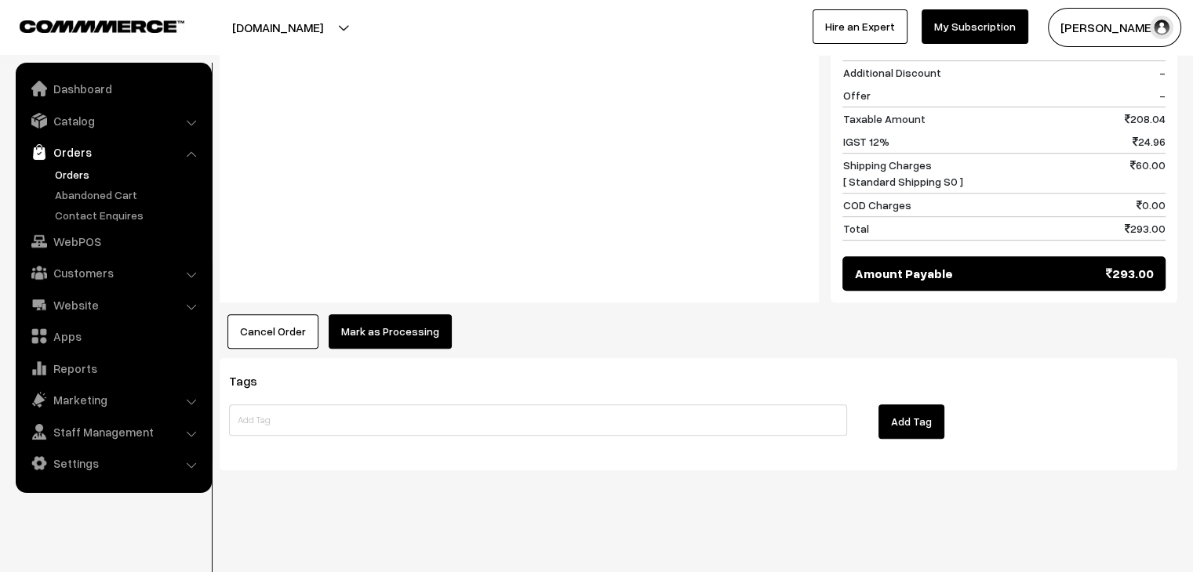
click at [383, 325] on button "Mark as Processing" at bounding box center [390, 331] width 123 height 34
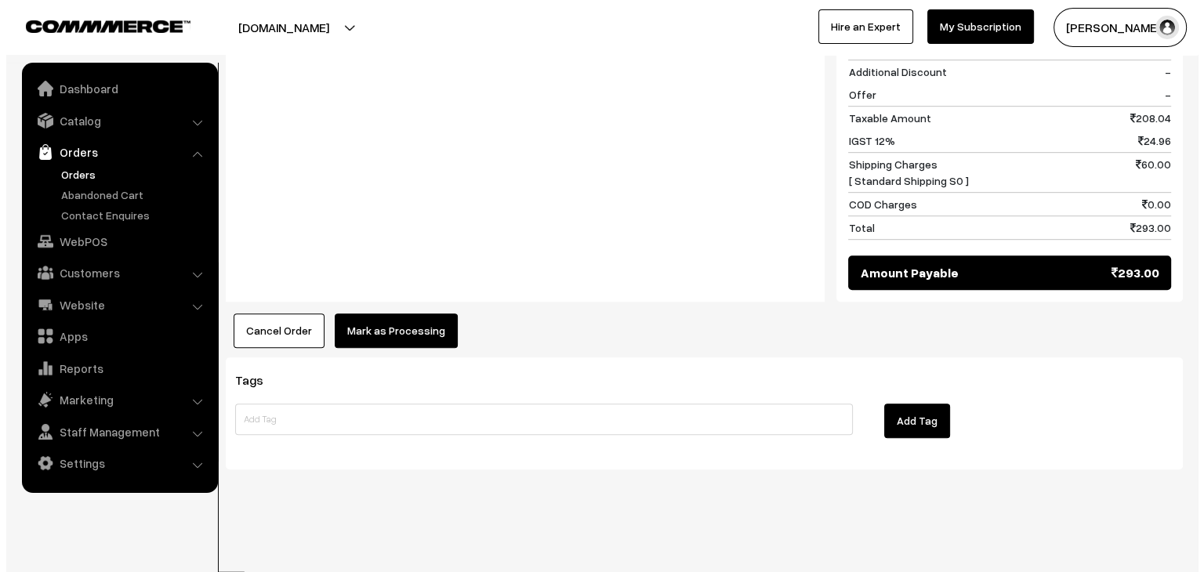
scroll to position [835, 0]
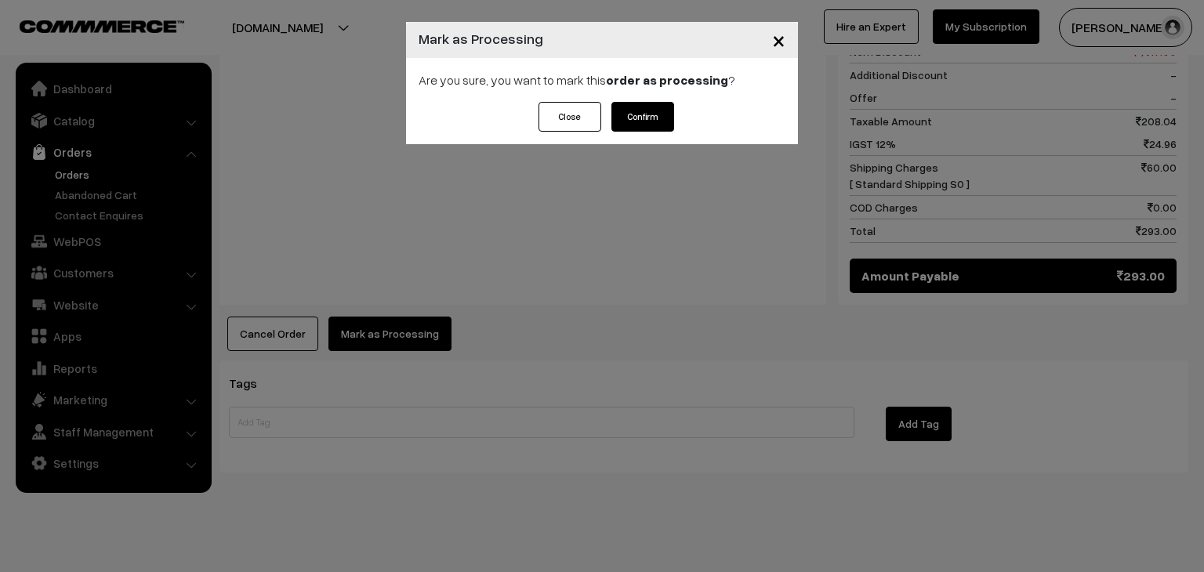
click at [663, 108] on button "Confirm" at bounding box center [643, 117] width 63 height 30
